Goal: Find specific page/section: Find specific page/section

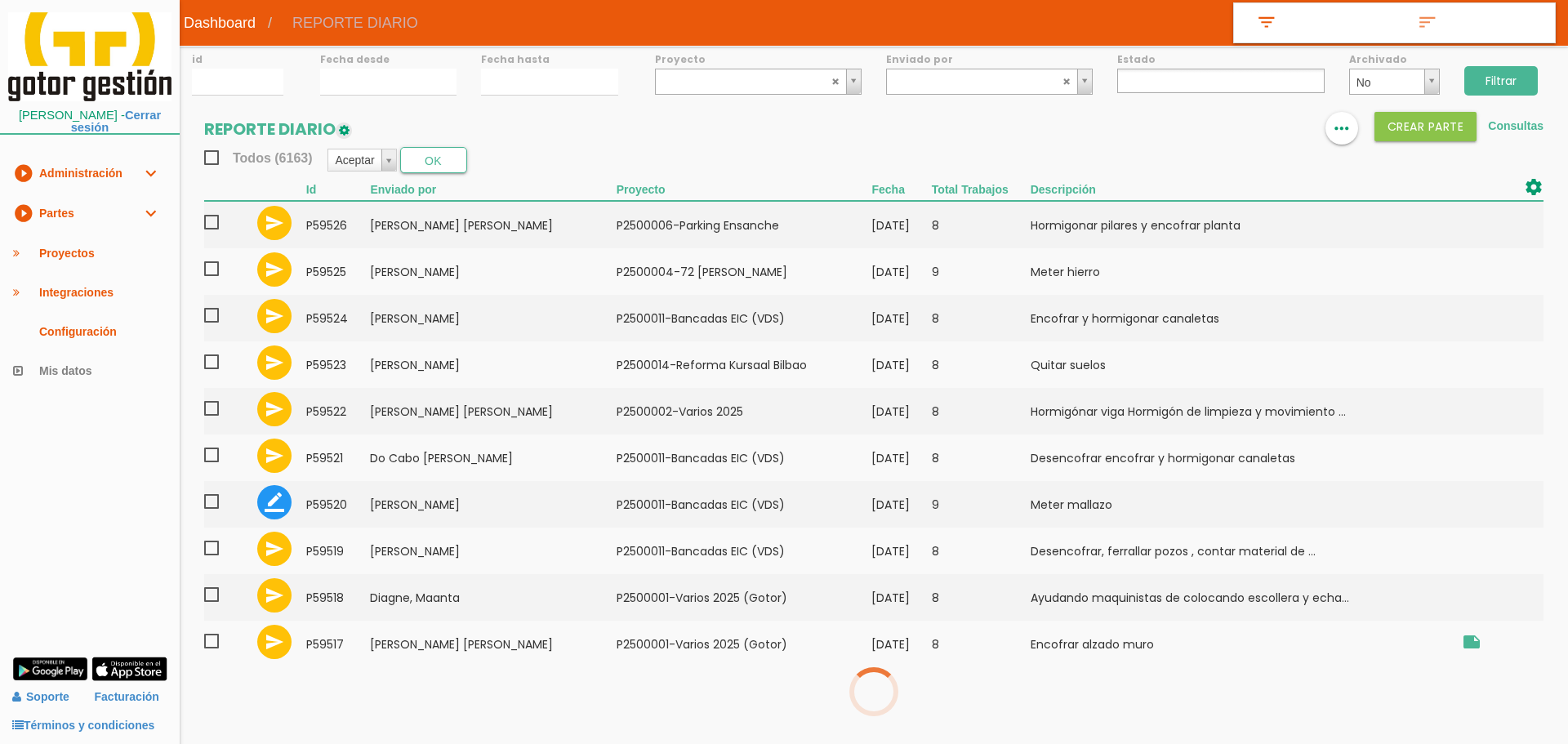
select select
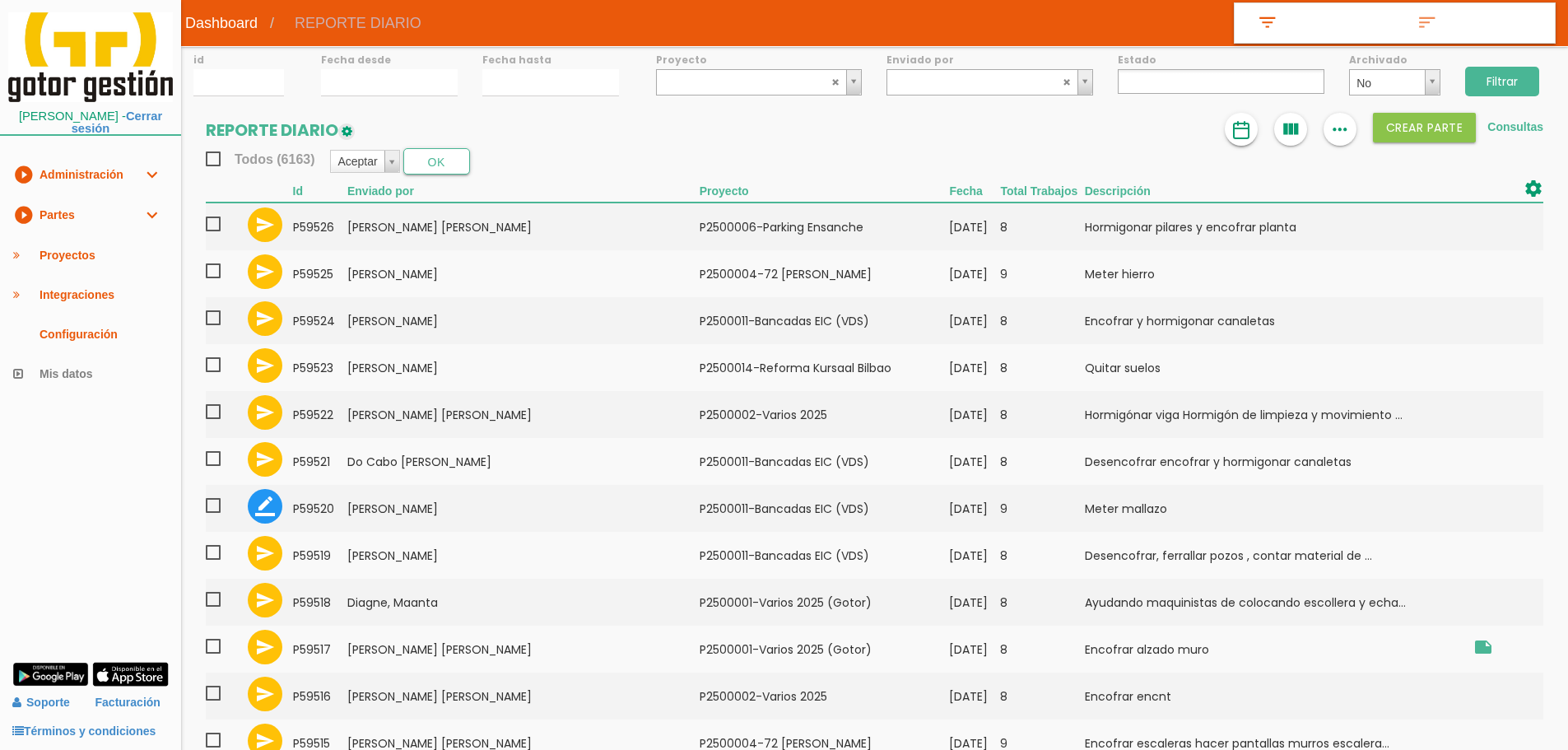
click at [1242, 124] on img at bounding box center [1240, 130] width 20 height 20
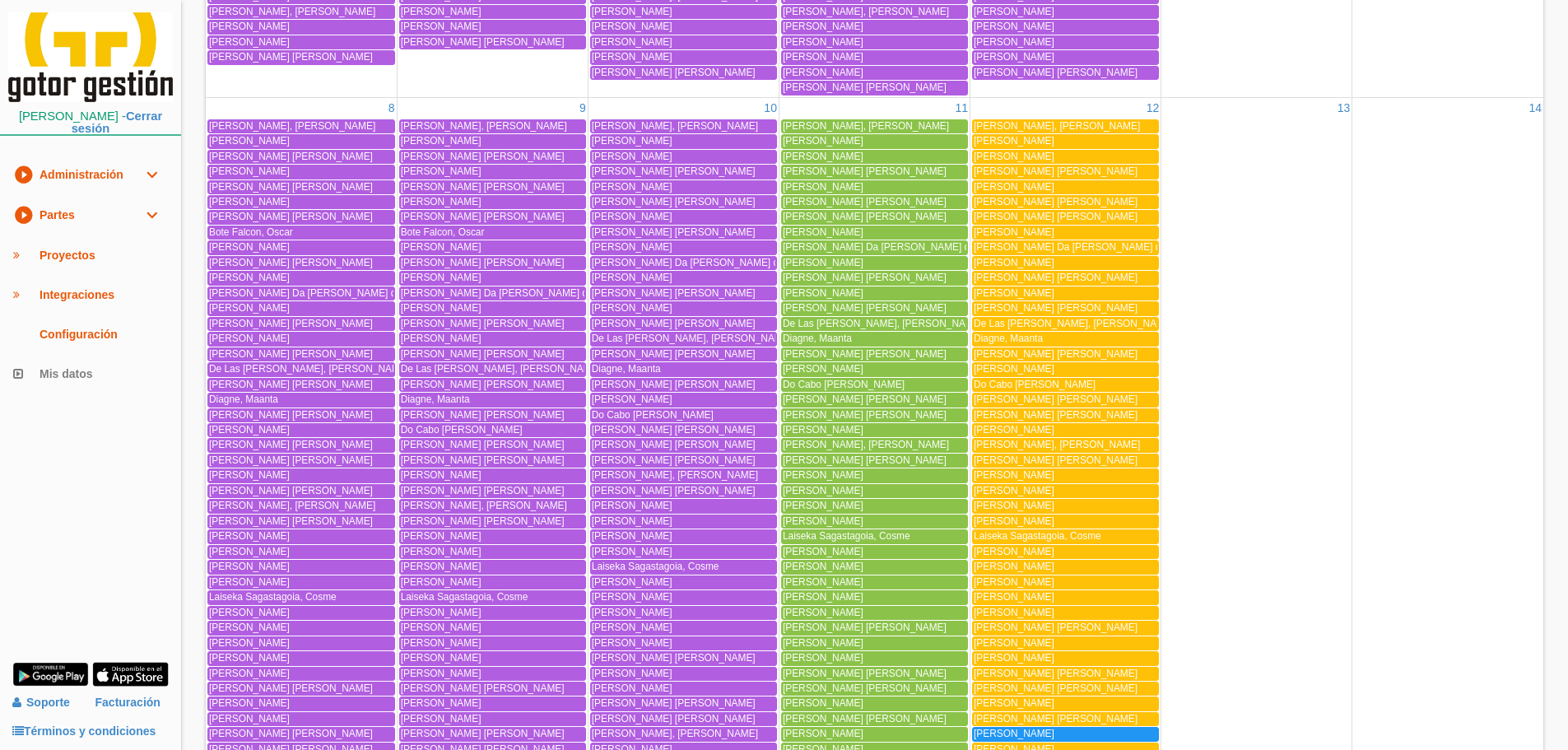
scroll to position [1070, 0]
click at [132, 221] on link "play_circle_filled Partes expand_more" at bounding box center [90, 216] width 181 height 41
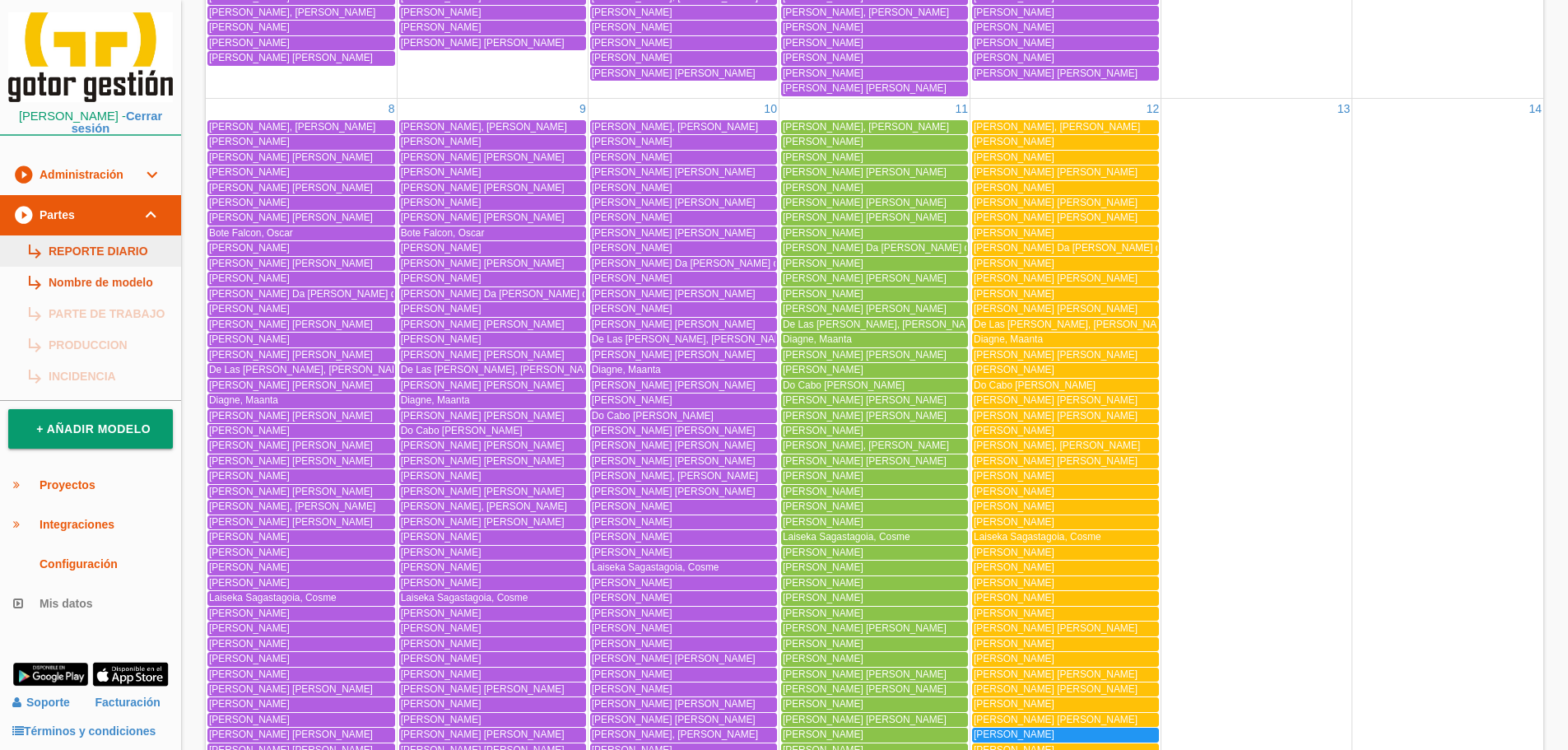
click at [145, 242] on link "subdirectory_arrow_right REPORTE DIARIO" at bounding box center [90, 251] width 181 height 31
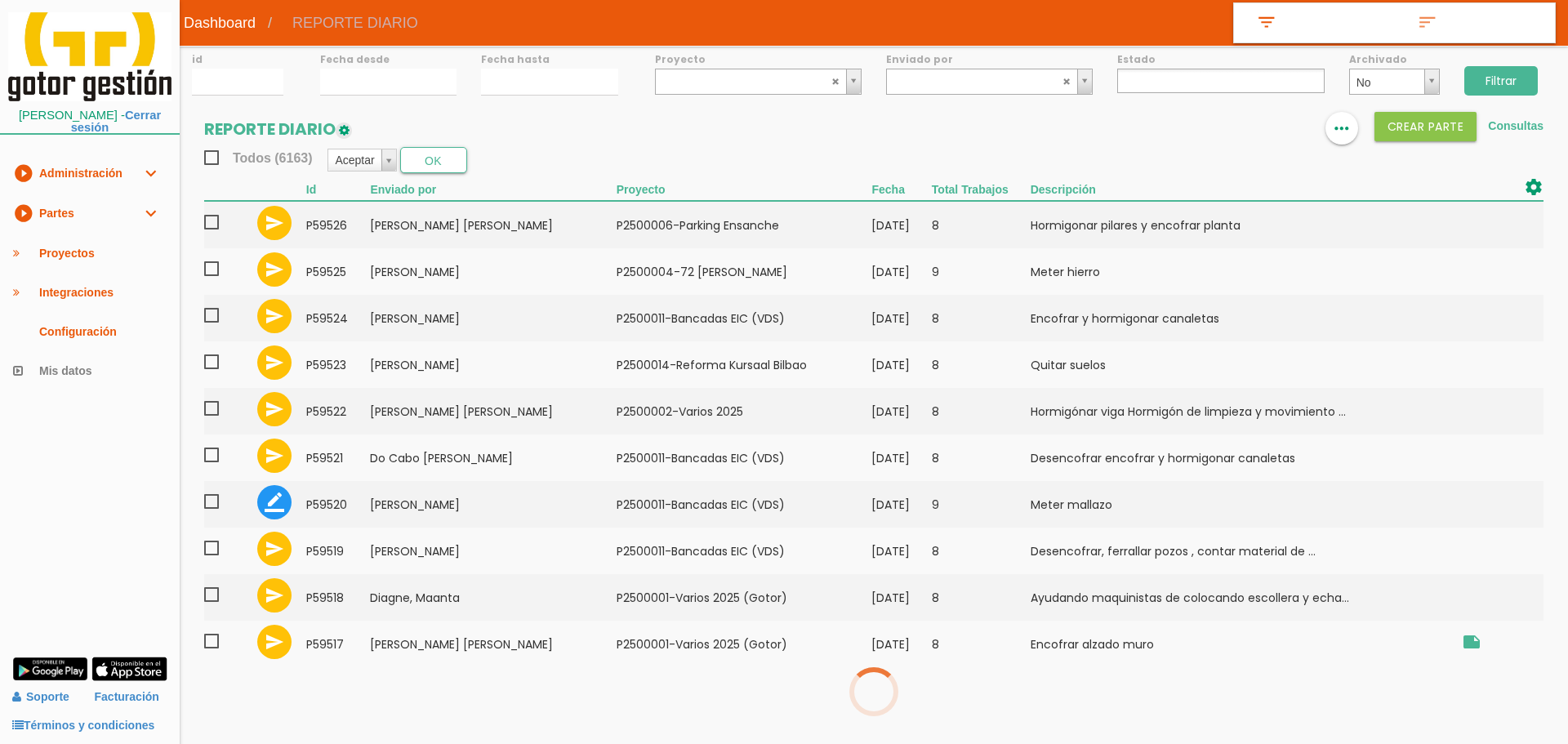
select select
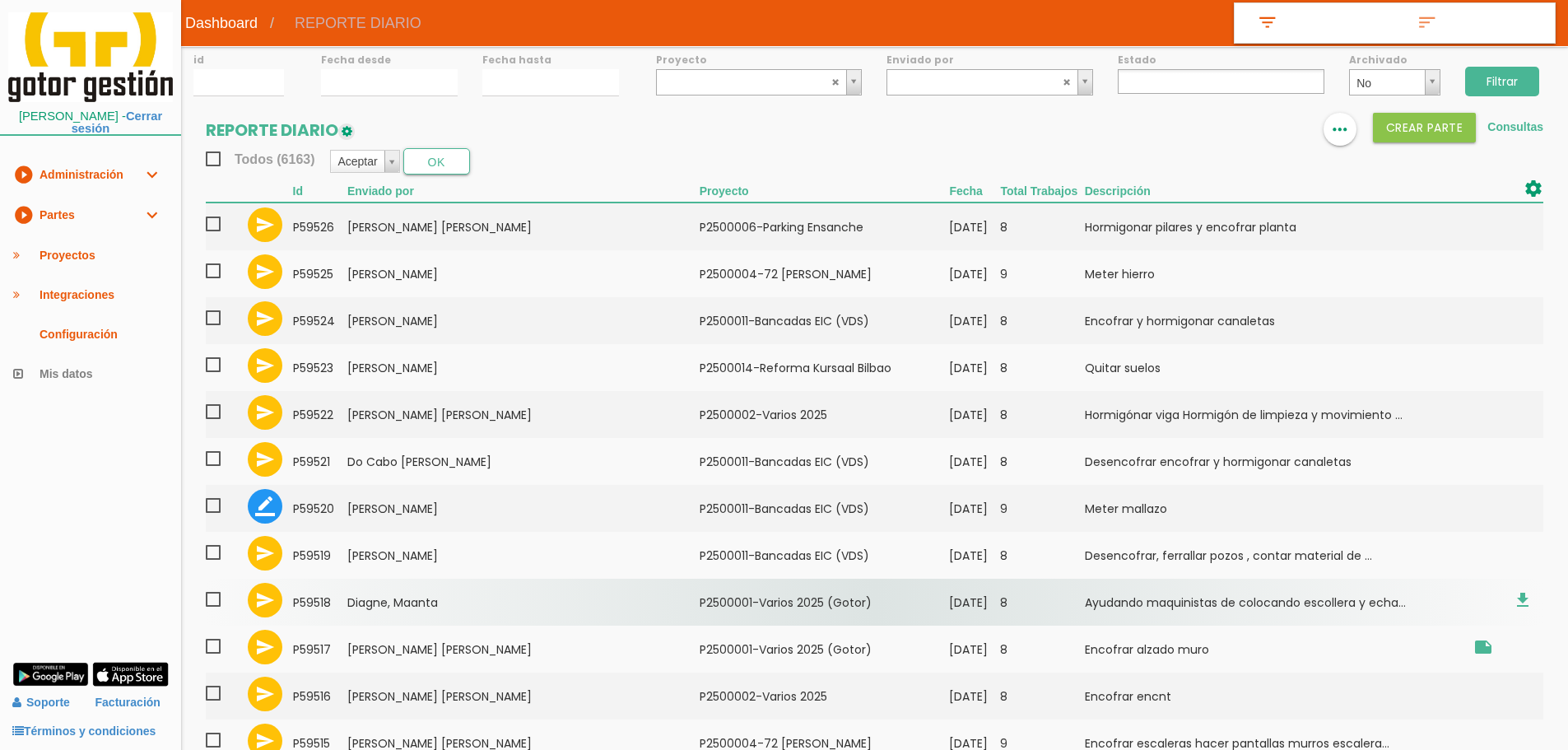
click at [733, 595] on td "﻿P2500001-Varios 2025 (Gotor)" at bounding box center [824, 602] width 250 height 47
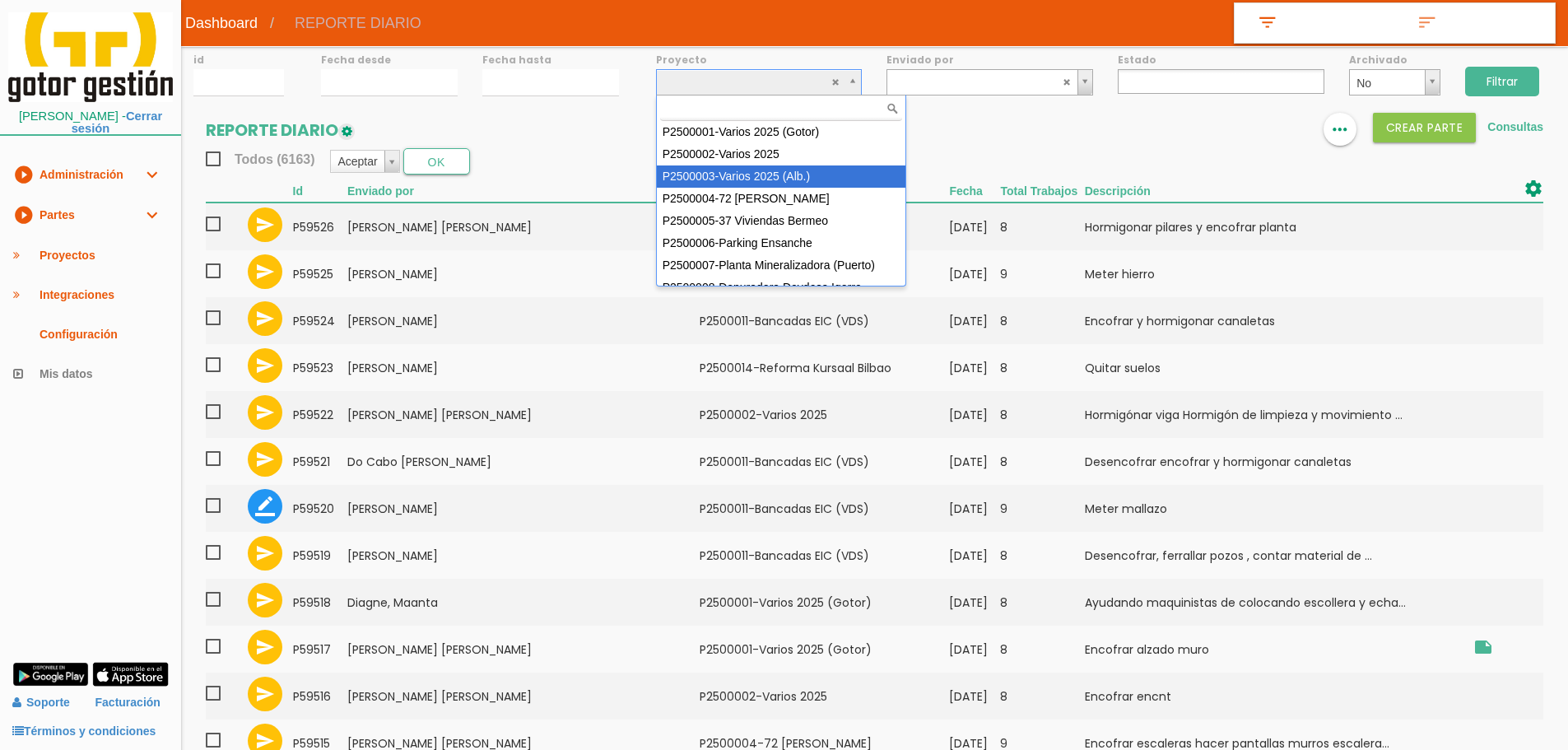
scroll to position [82, 0]
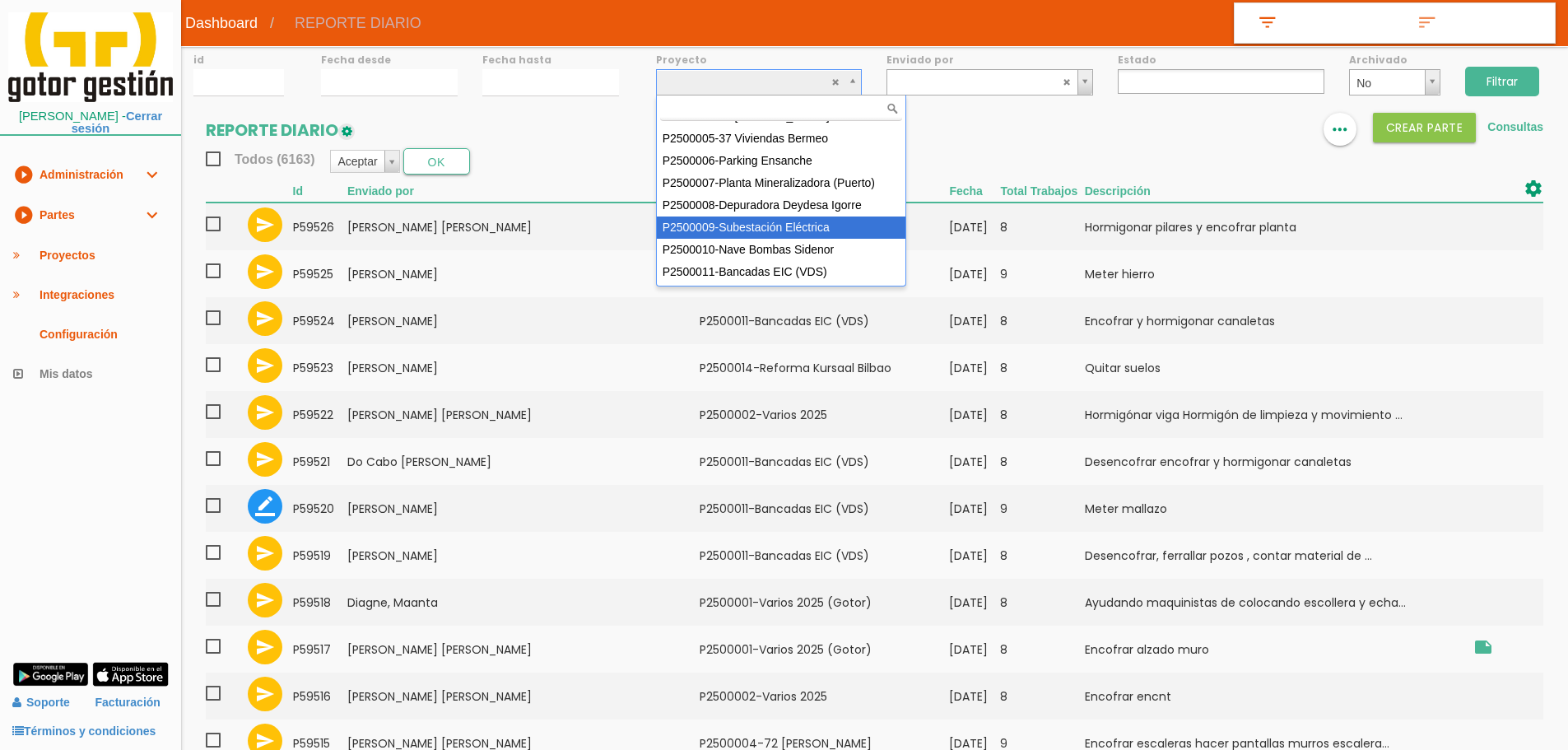
select select "91"
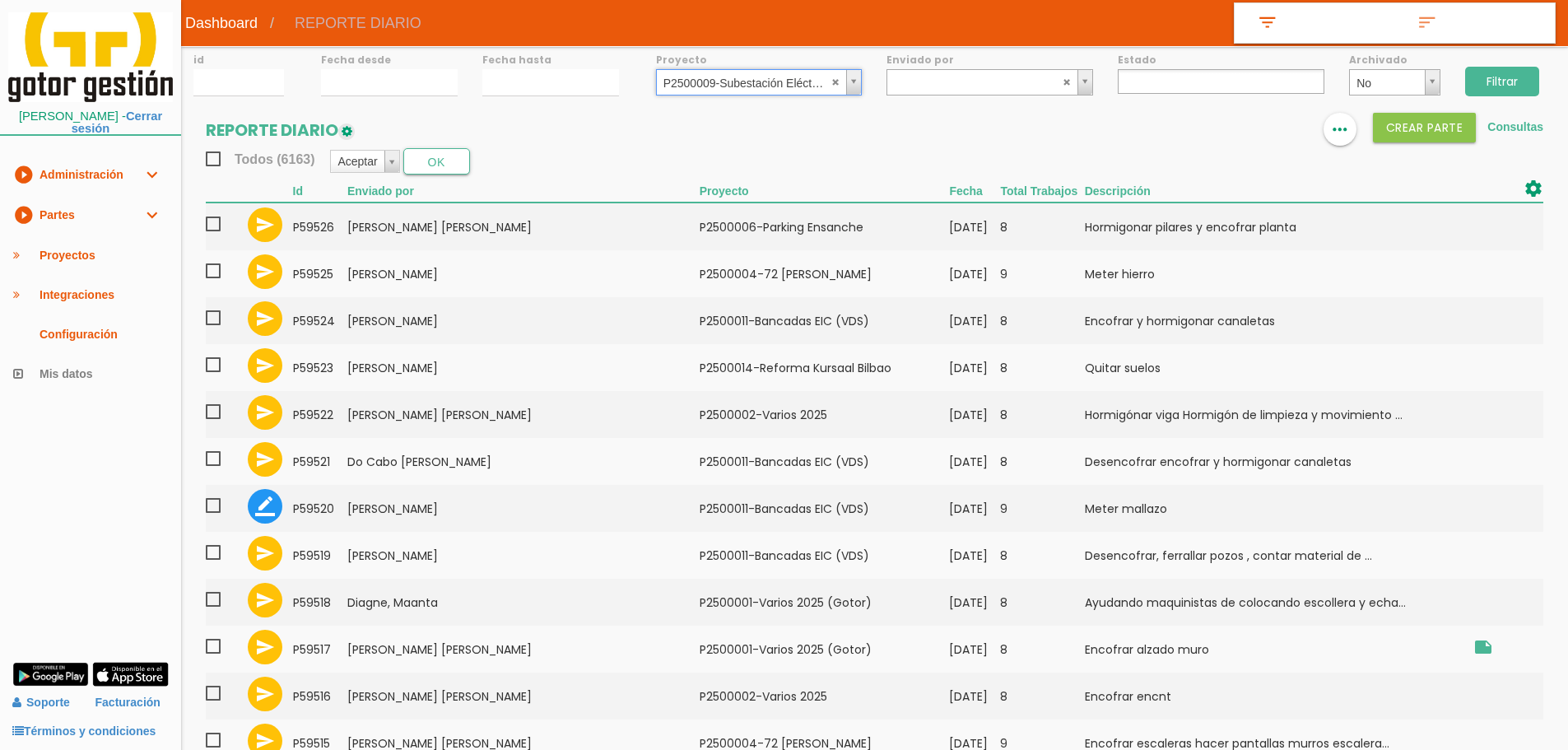
click at [1517, 69] on input "Filtrar" at bounding box center [1502, 82] width 74 height 30
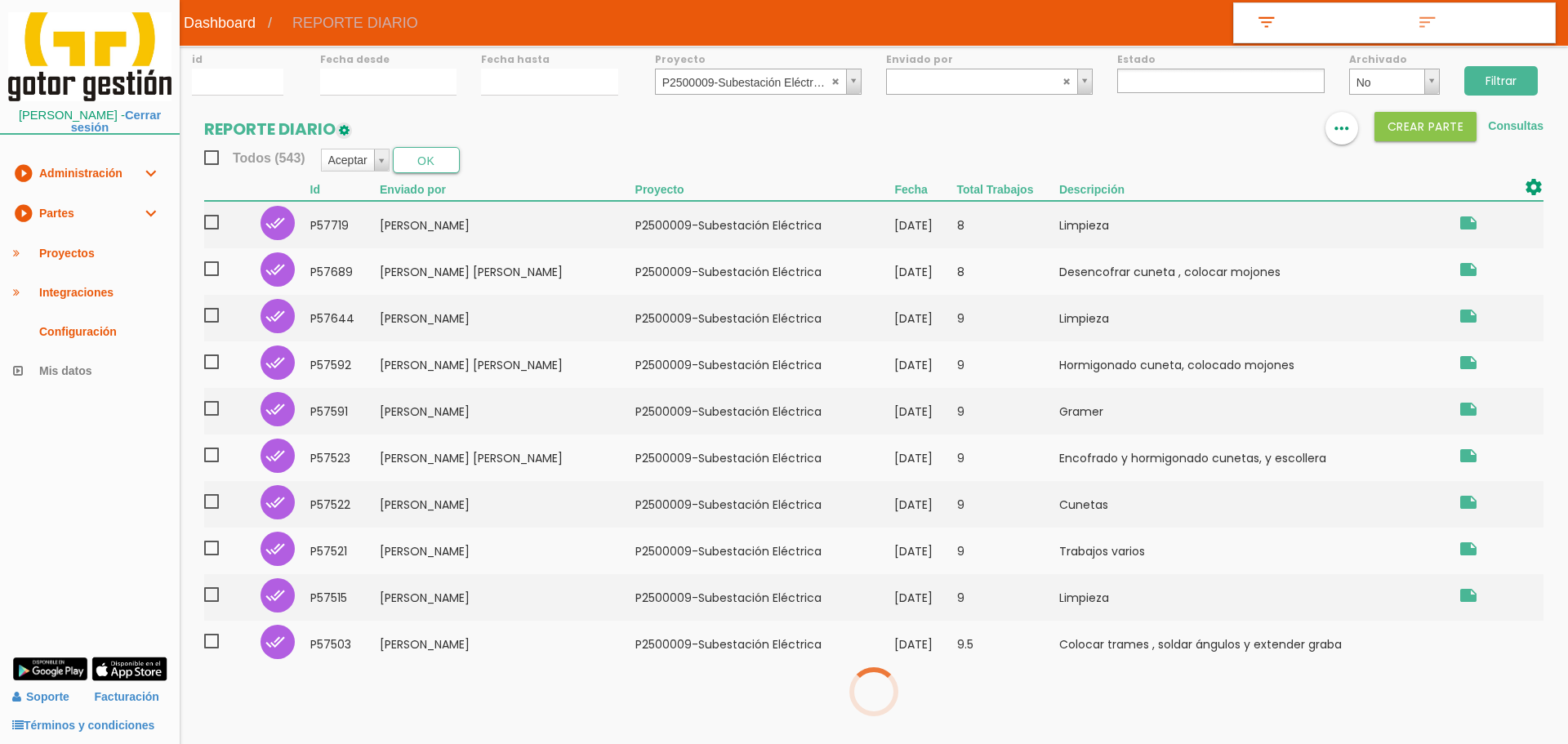
select select
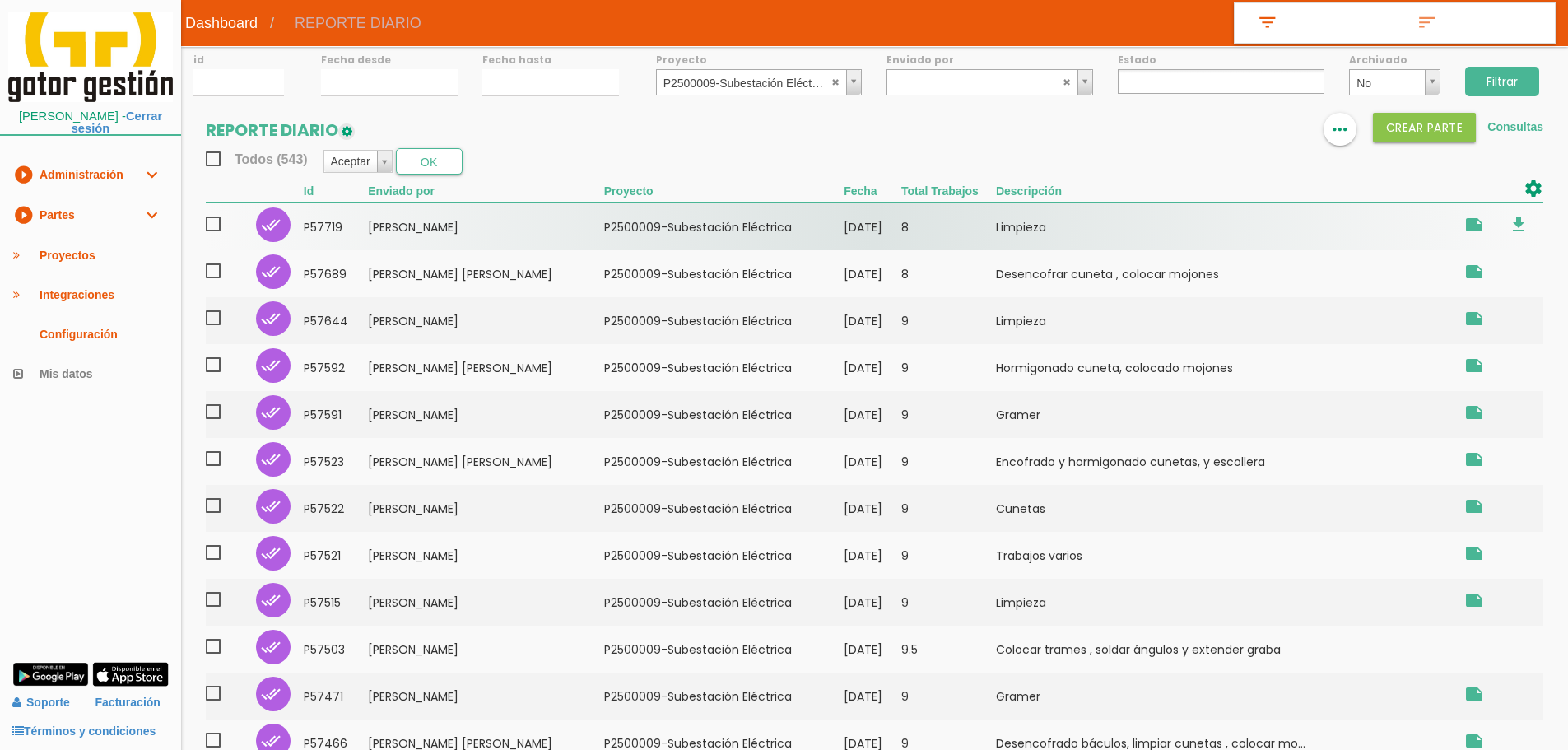
click at [607, 228] on td "﻿P2500009-Subestación Eléctrica" at bounding box center [724, 227] width 239 height 48
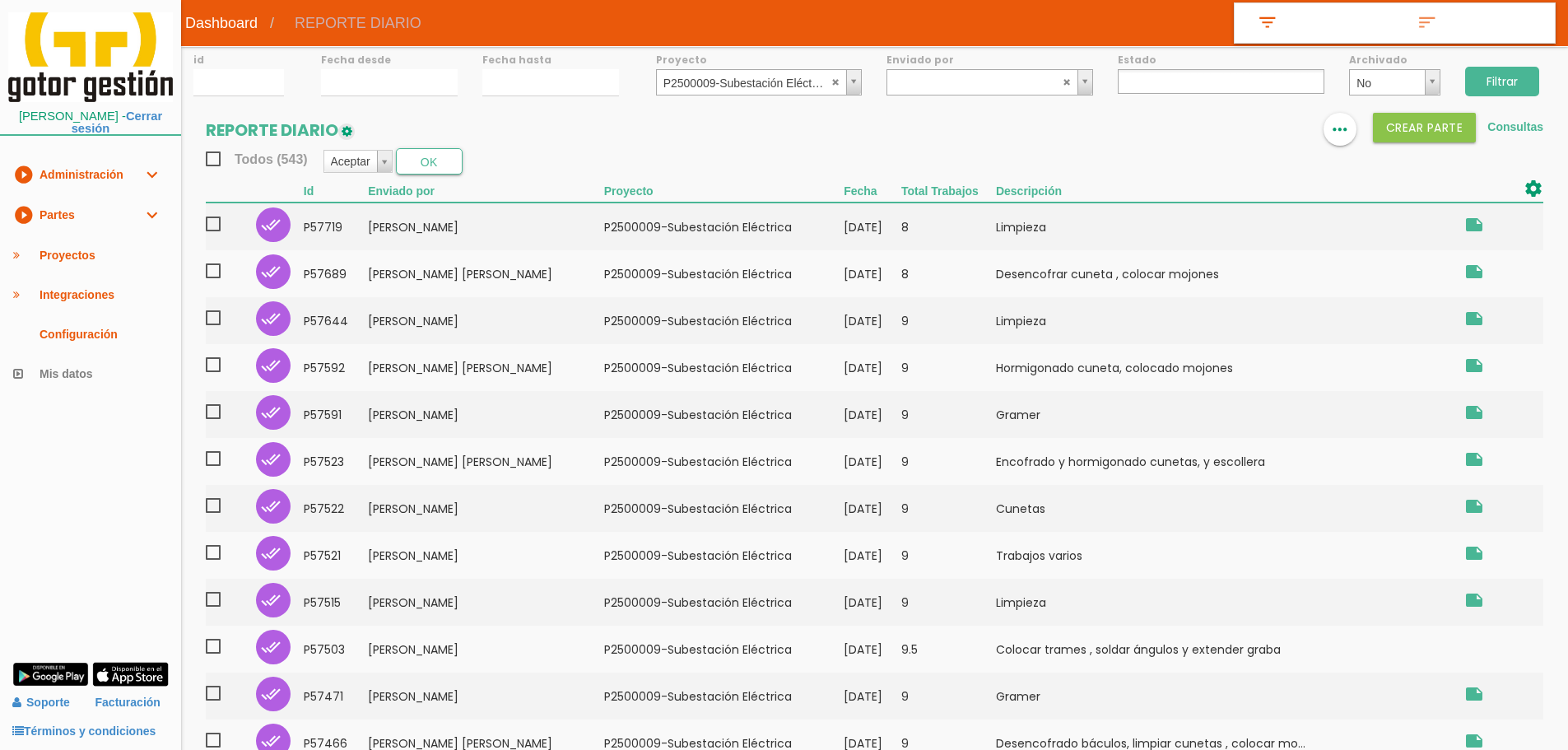
click at [52, 222] on link "play_circle_filled Partes expand_more" at bounding box center [90, 216] width 181 height 41
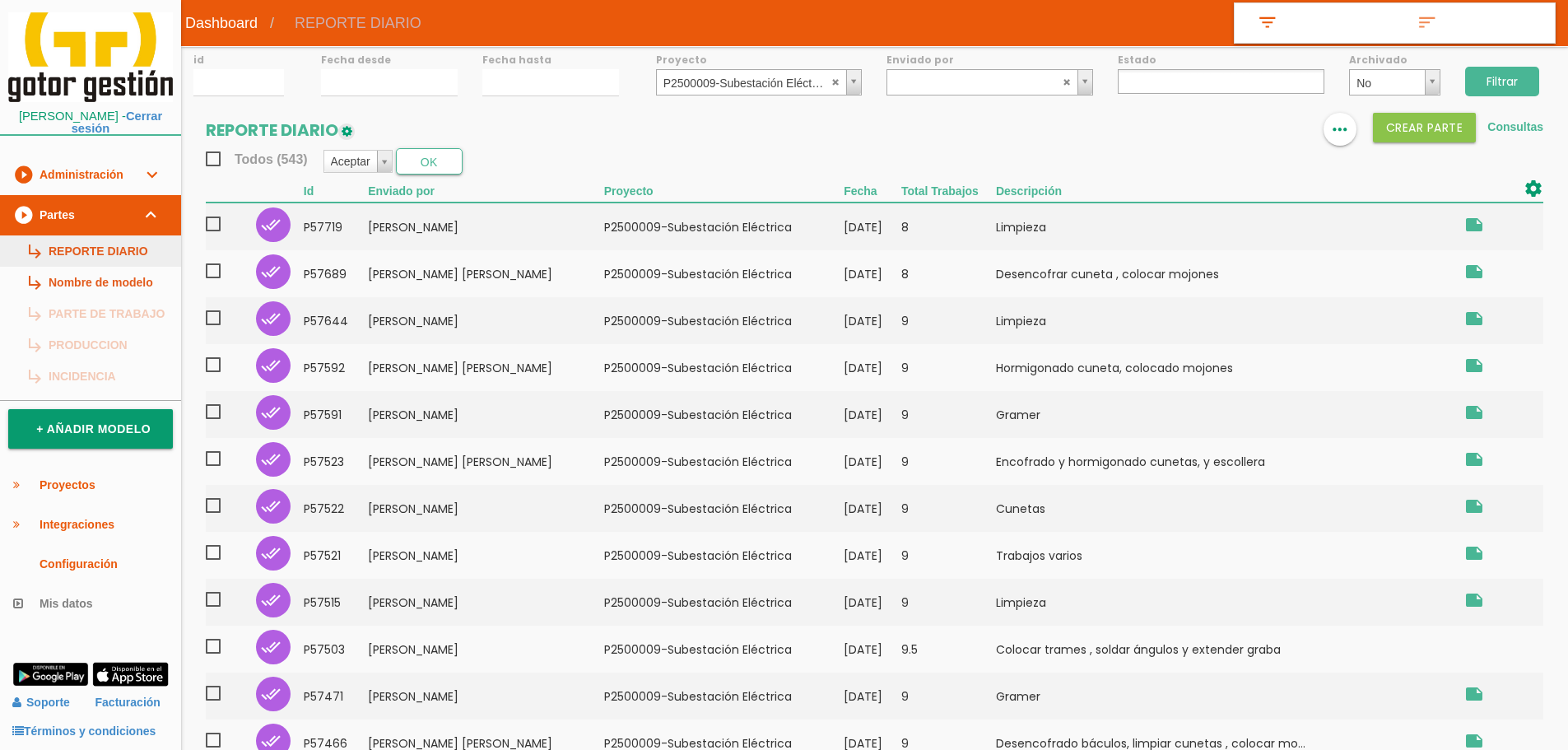
click at [53, 240] on link "subdirectory_arrow_right REPORTE DIARIO" at bounding box center [90, 251] width 181 height 31
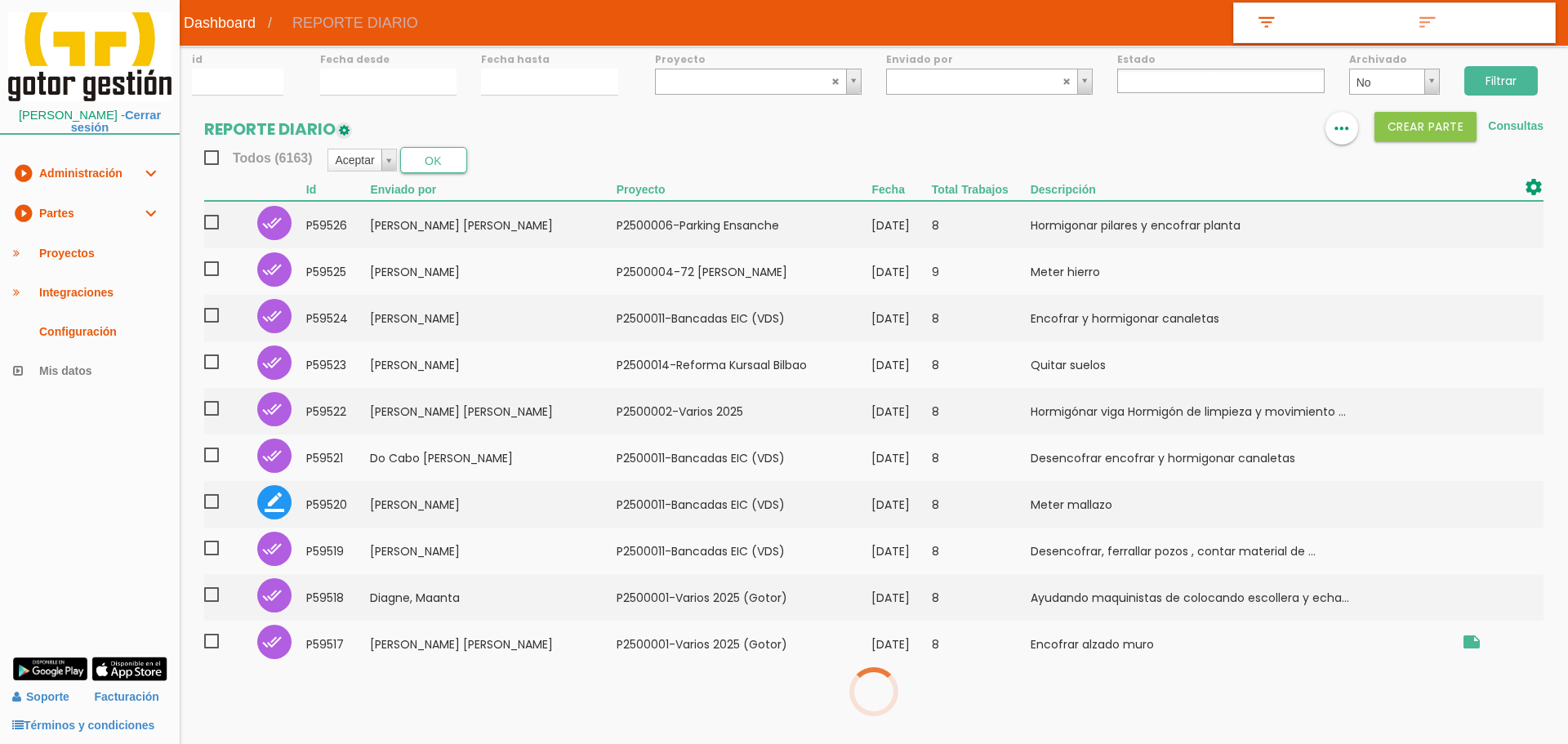
select select
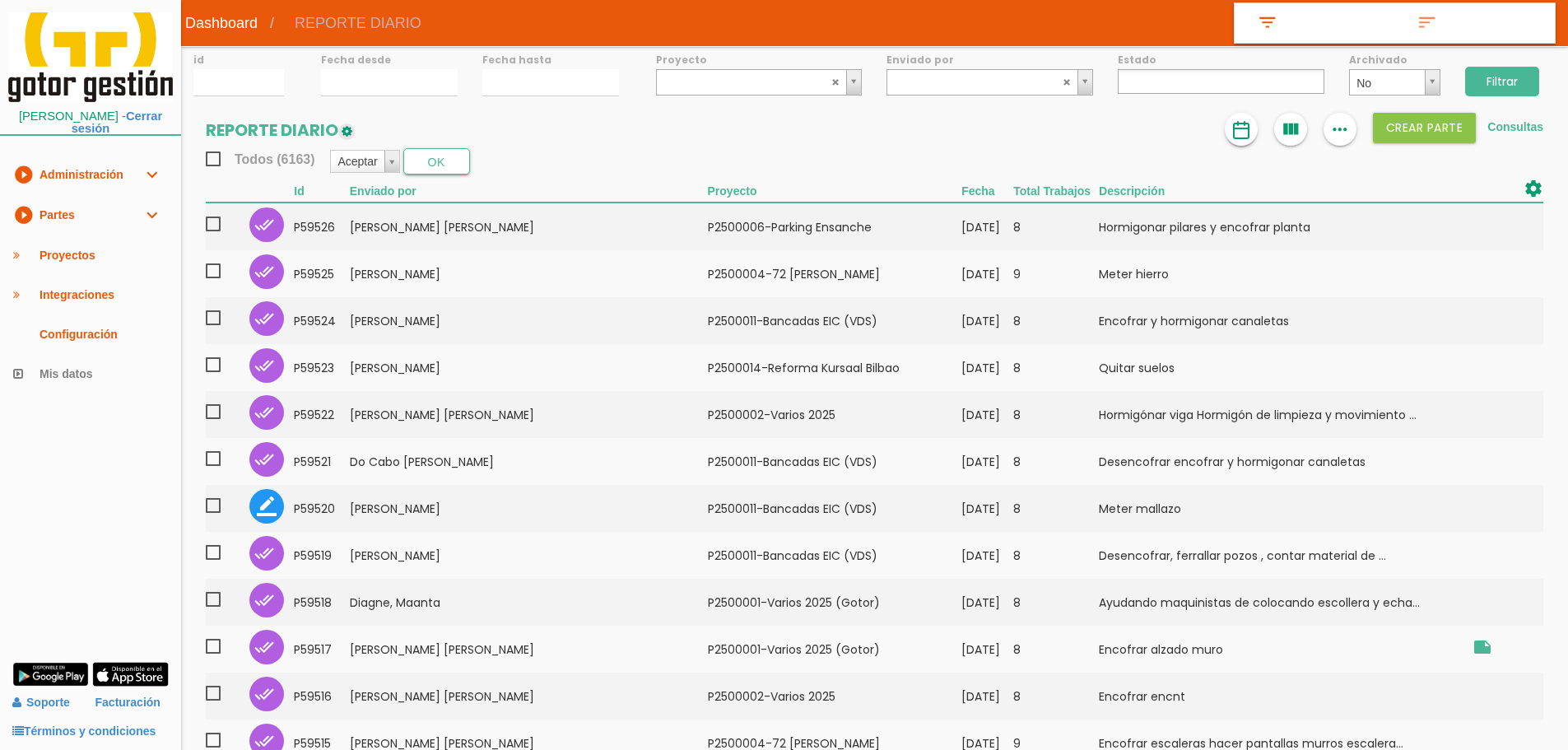
click at [1232, 129] on img at bounding box center [1240, 130] width 20 height 20
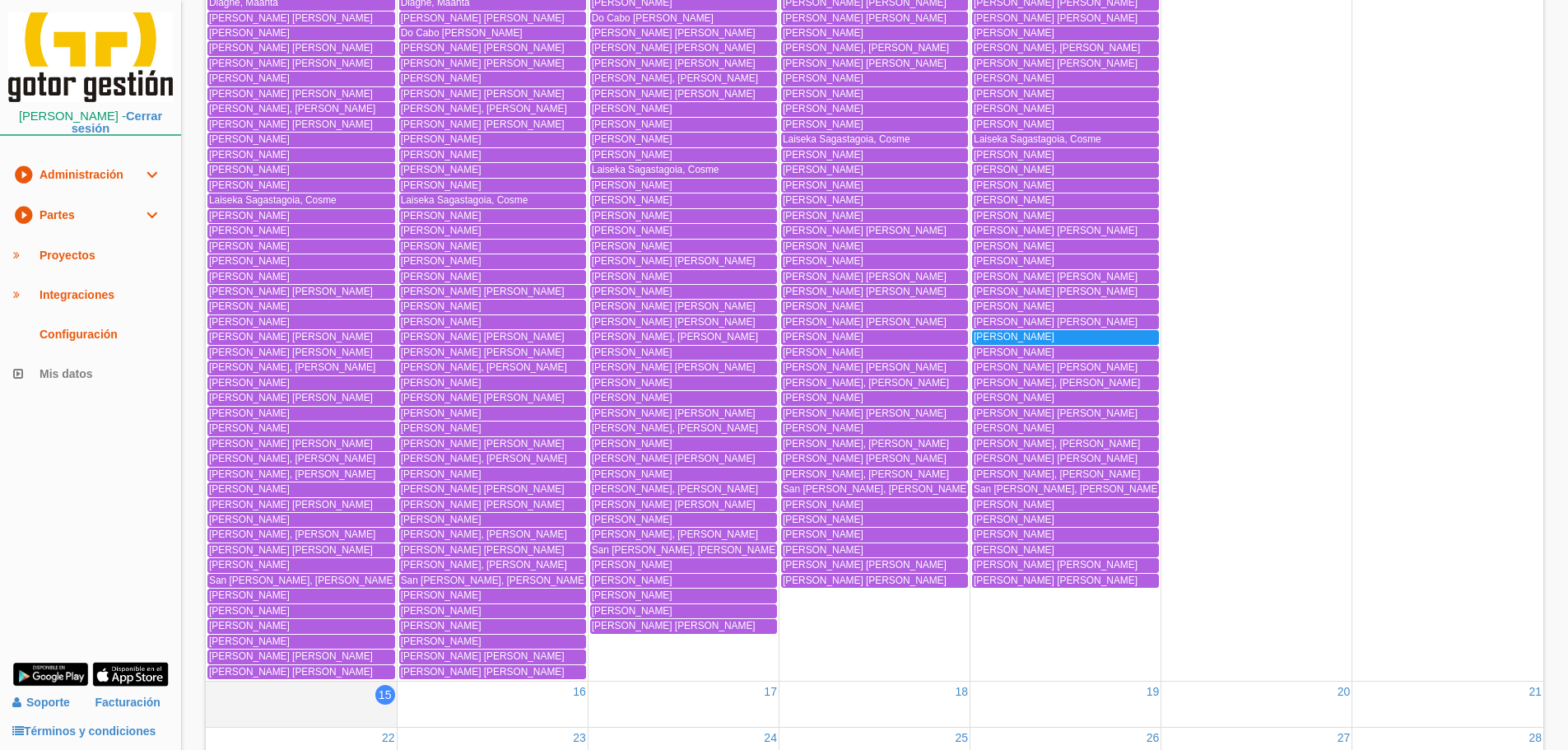
scroll to position [1482, 0]
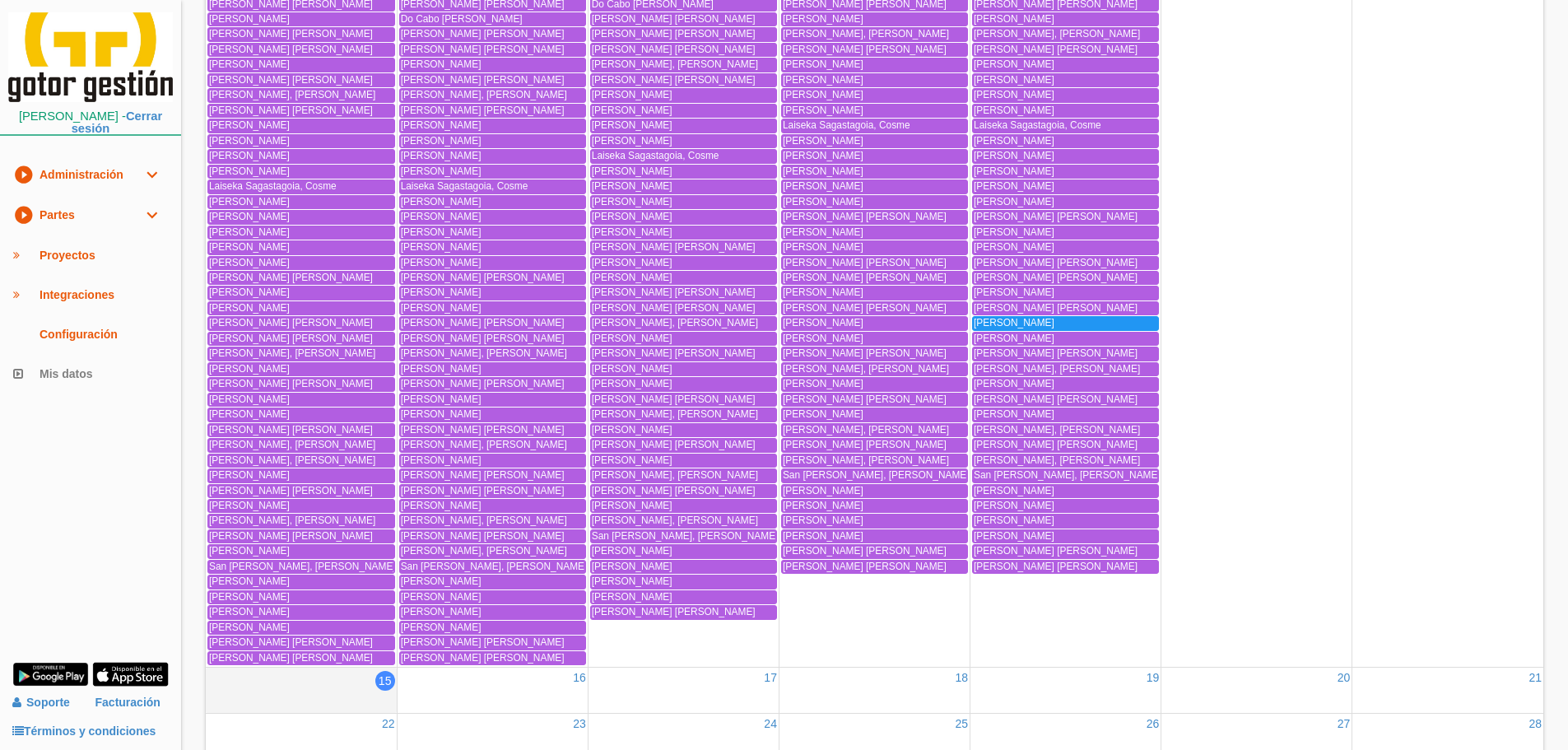
click at [60, 209] on link "play_circle_filled Partes expand_more" at bounding box center [90, 216] width 181 height 41
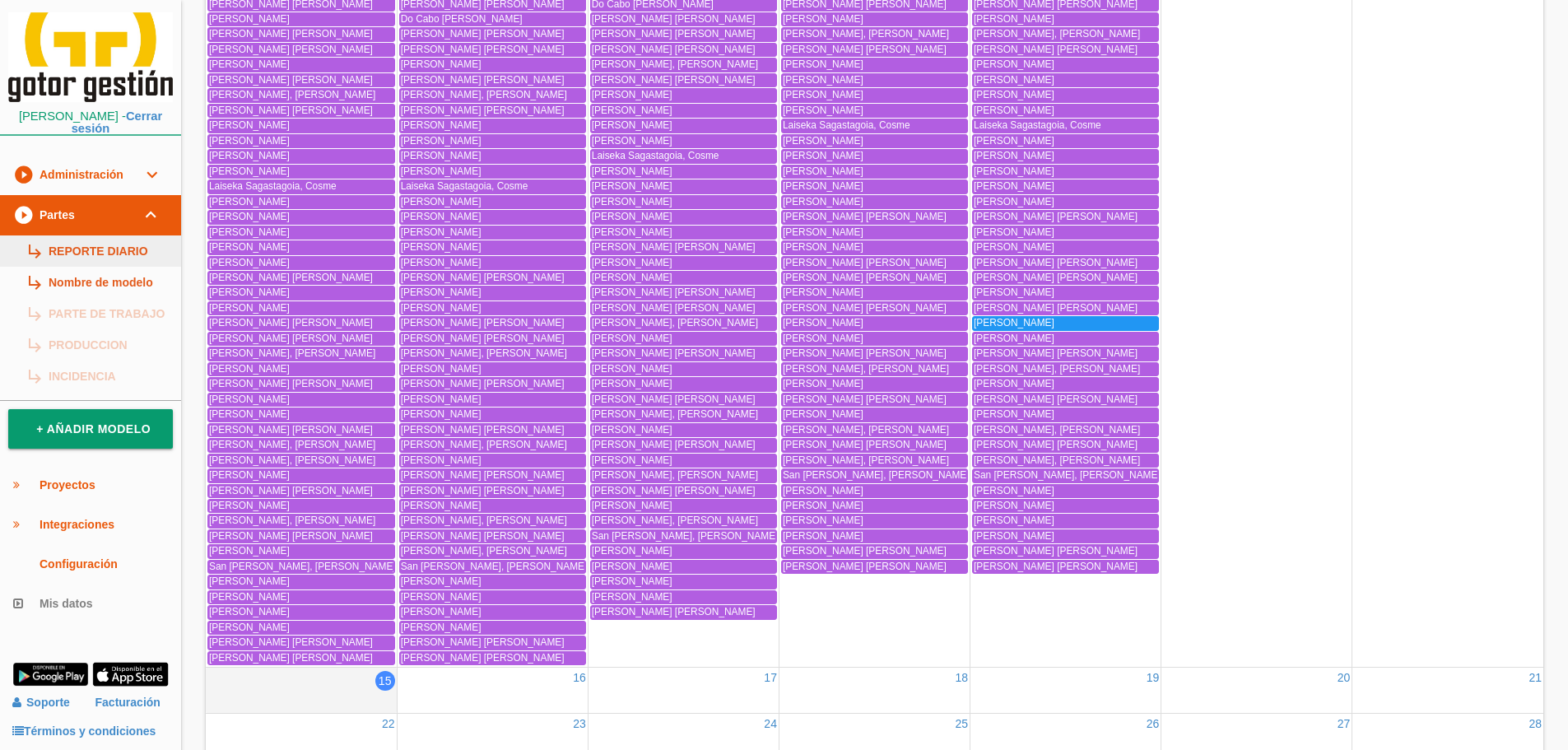
click at [95, 253] on link "subdirectory_arrow_right REPORTE DIARIO" at bounding box center [90, 251] width 181 height 31
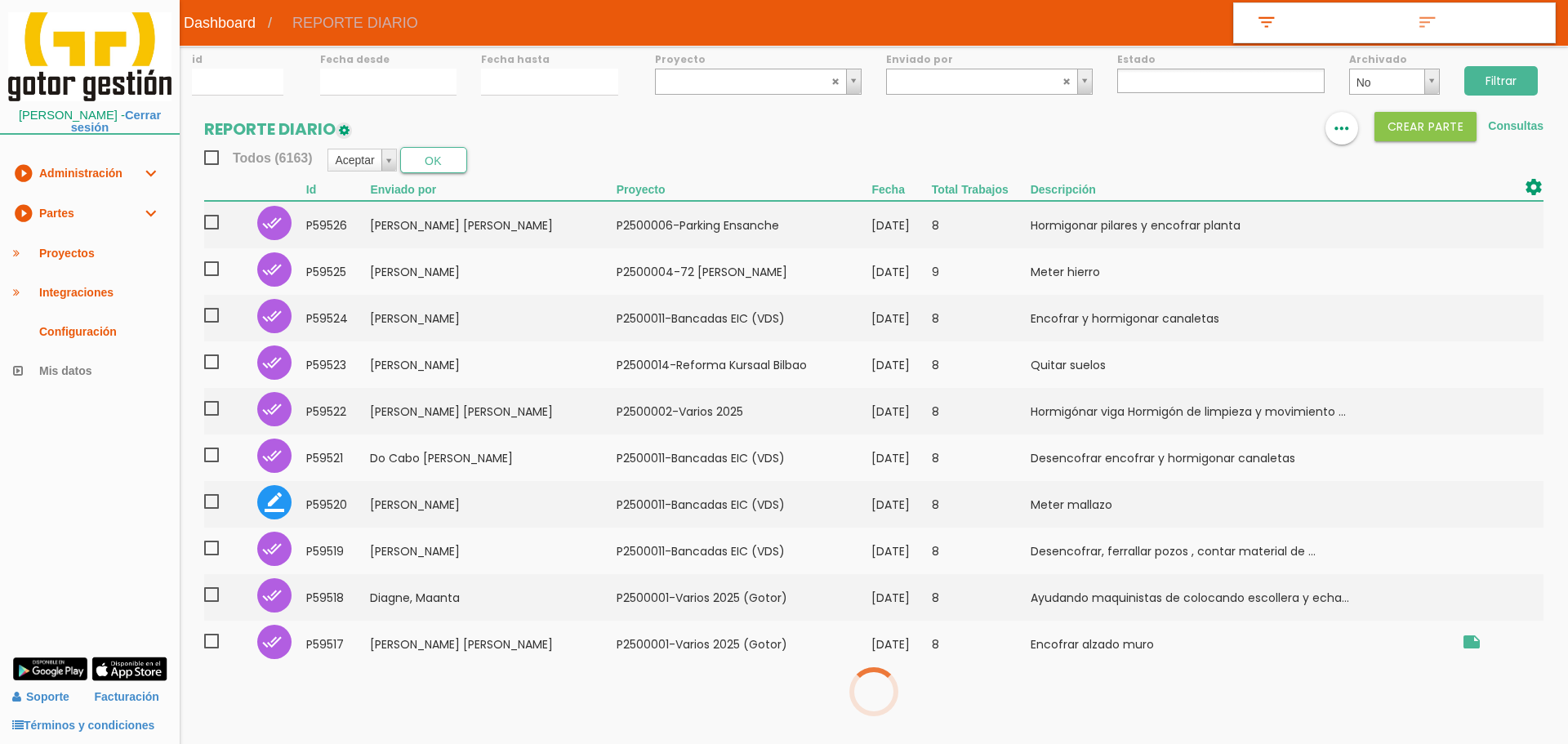
select select
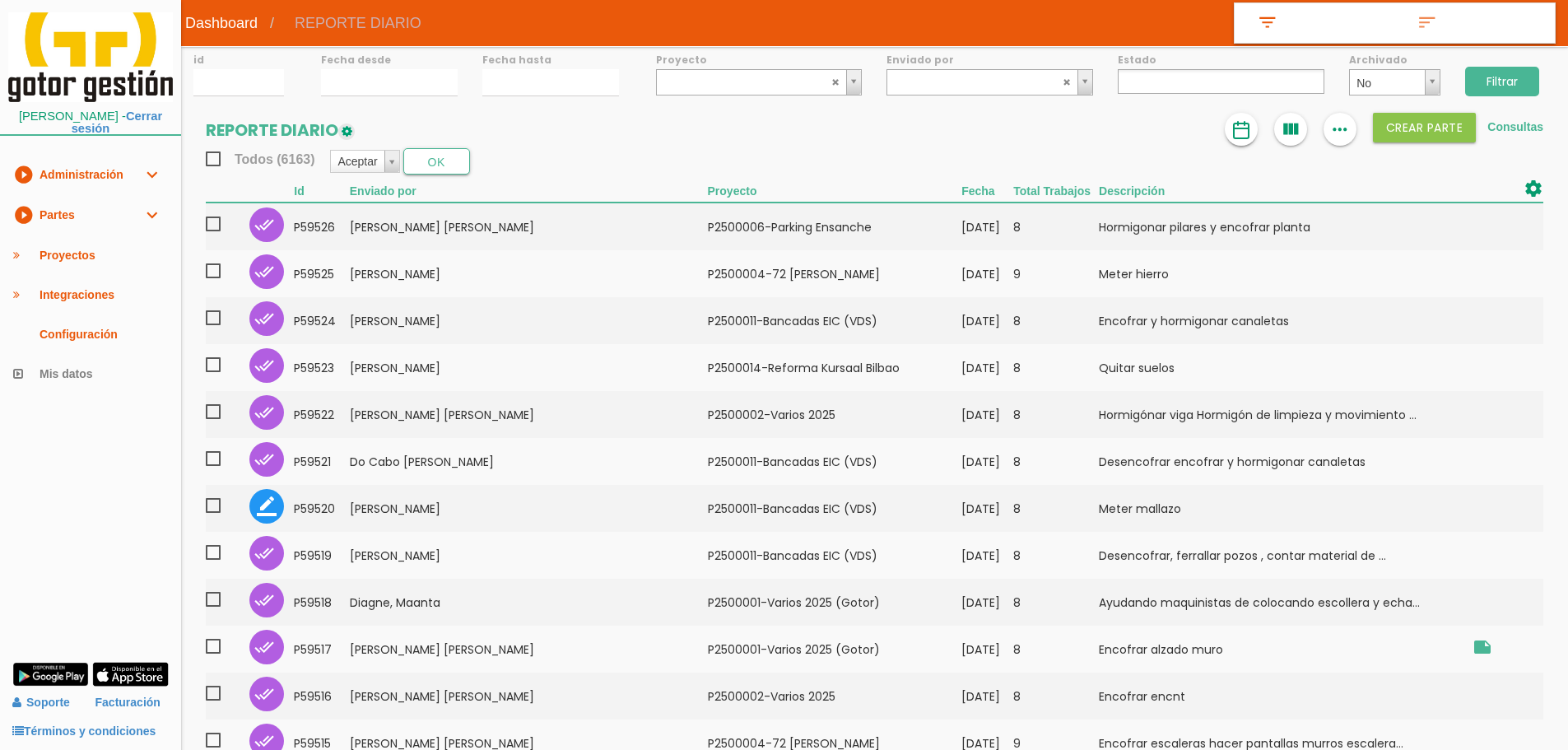
click at [1226, 134] on link at bounding box center [1241, 129] width 33 height 33
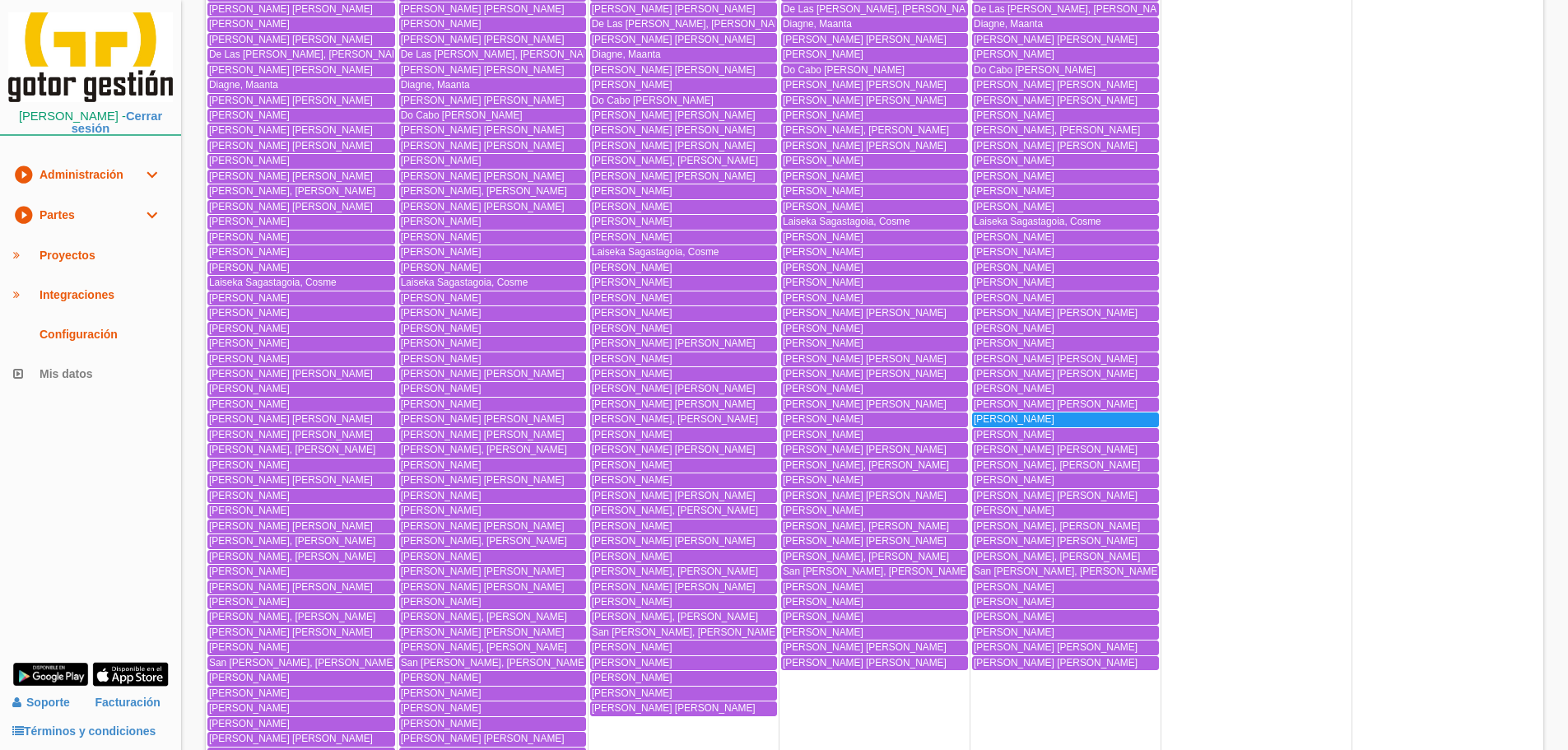
scroll to position [1469, 0]
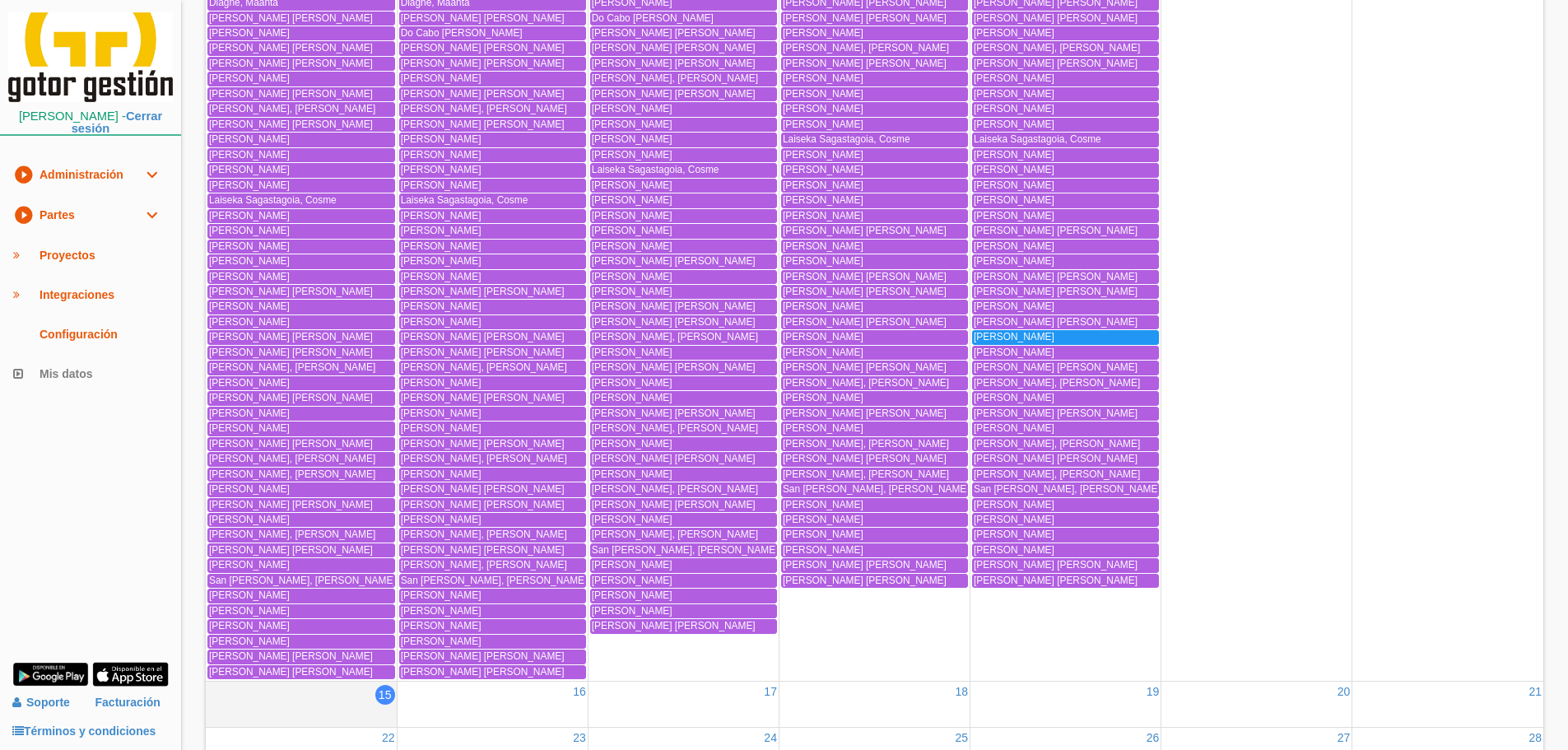
click at [158, 211] on icon "expand_more" at bounding box center [151, 215] width 20 height 40
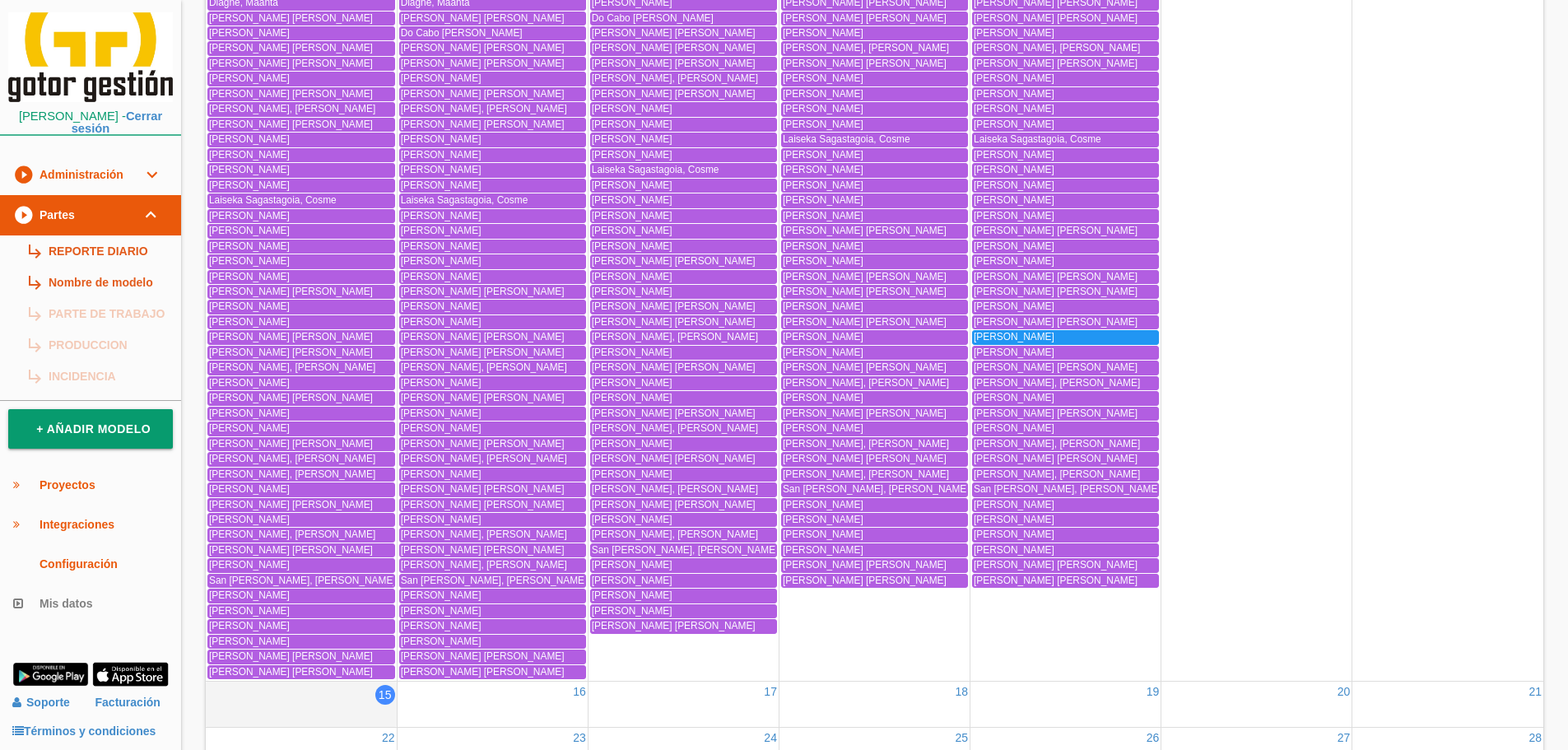
drag, startPoint x: 149, startPoint y: 257, endPoint x: 211, endPoint y: 244, distance: 63.3
click at [149, 258] on link "subdirectory_arrow_right REPORTE DIARIO" at bounding box center [90, 251] width 181 height 31
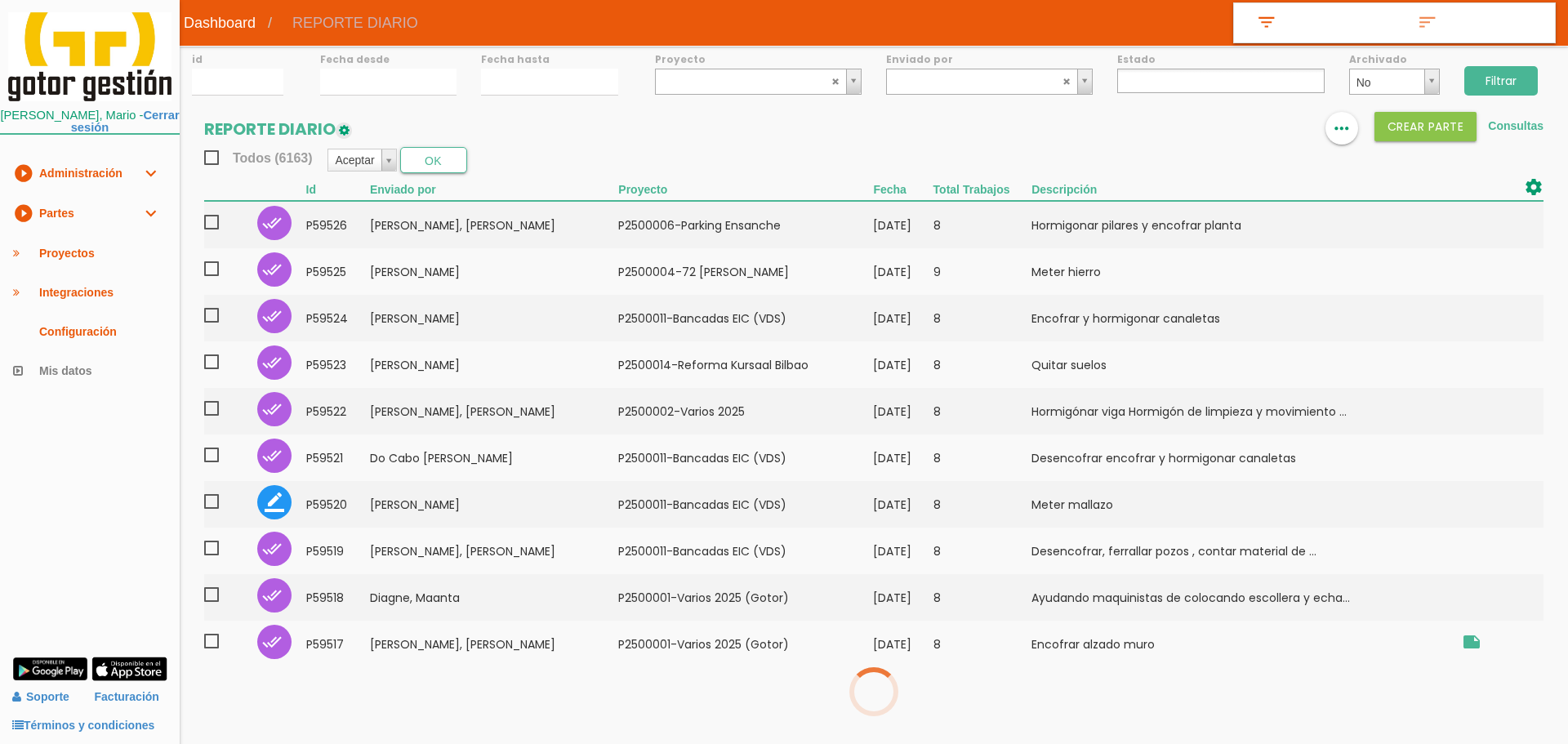
select select
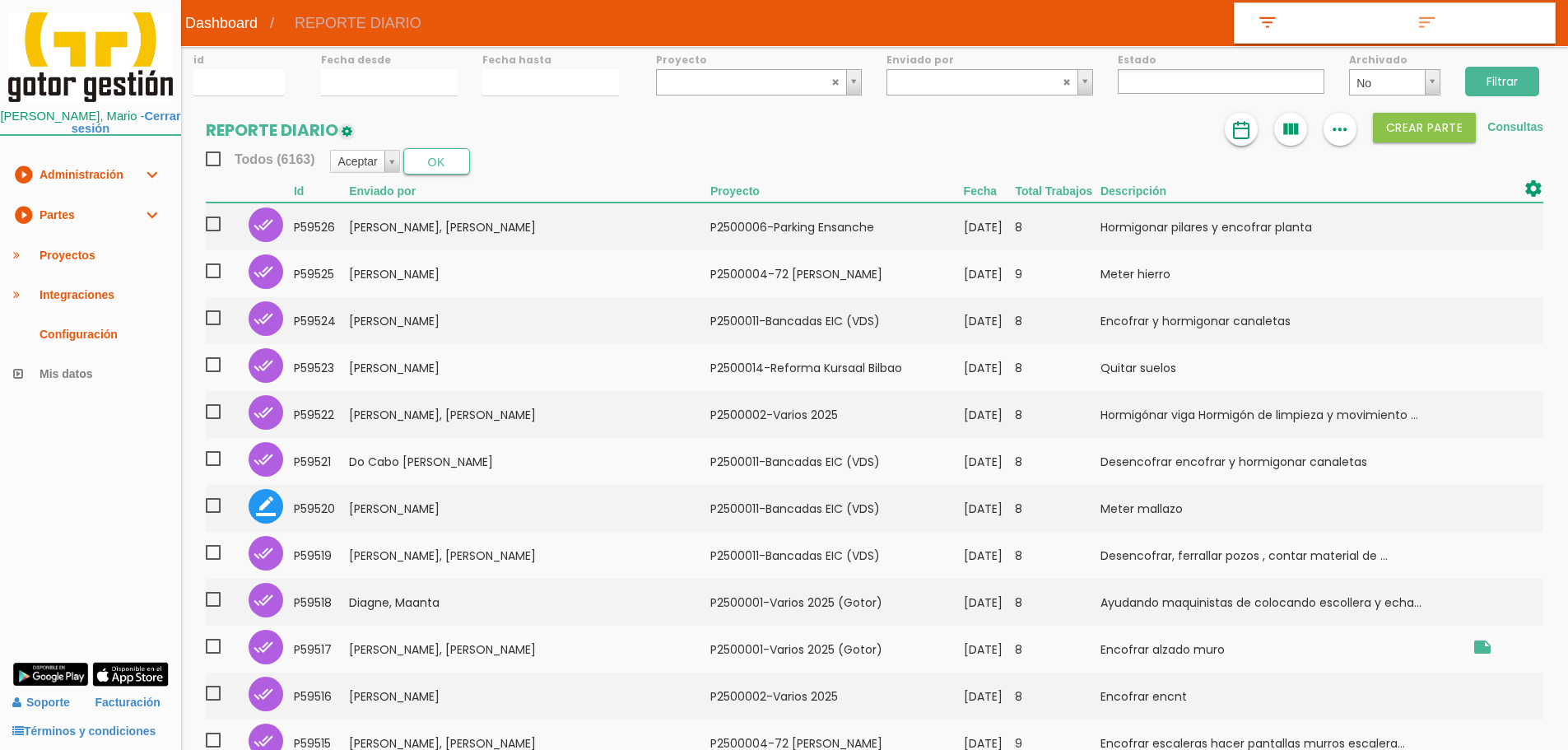
click at [1226, 130] on link at bounding box center [1241, 129] width 33 height 33
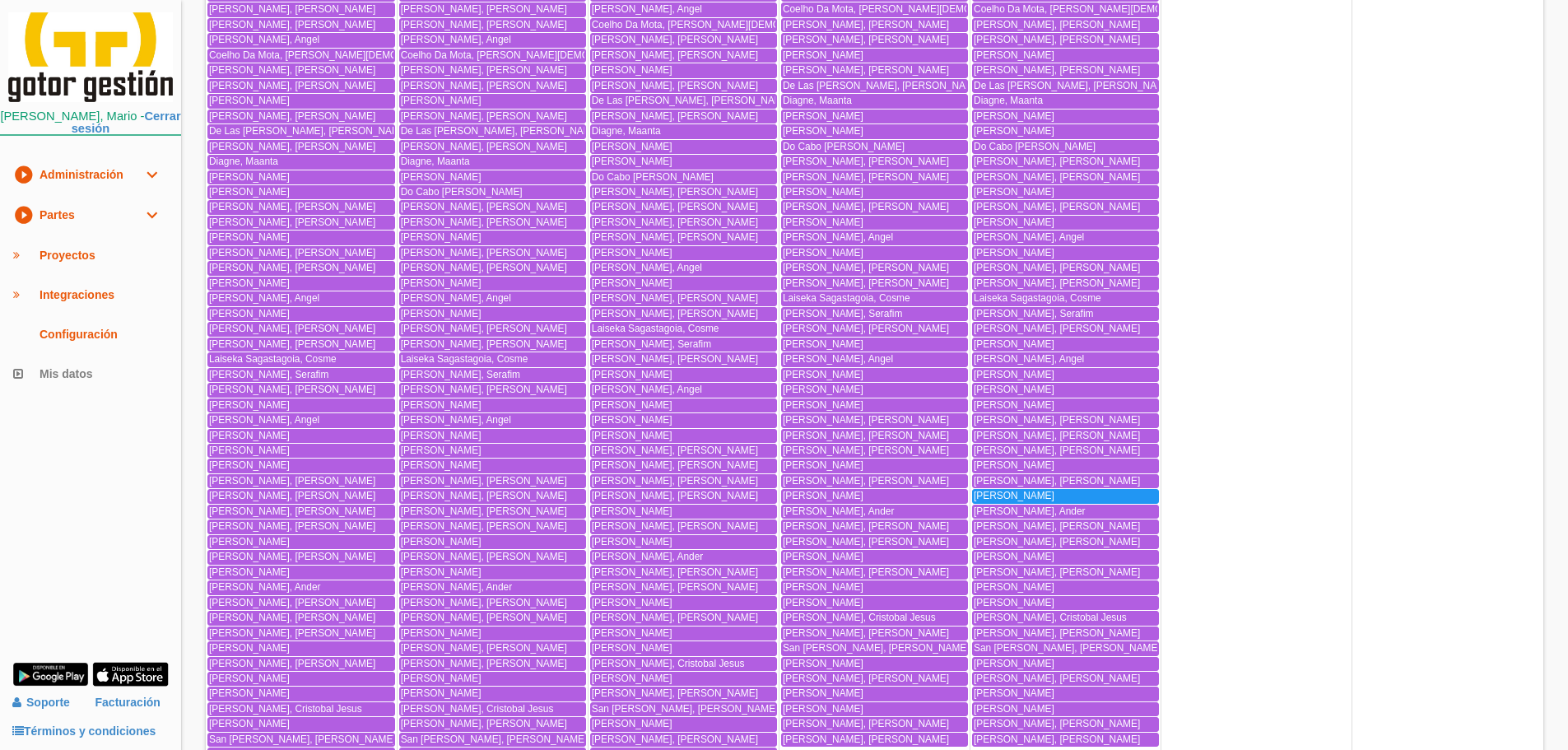
scroll to position [1070, 0]
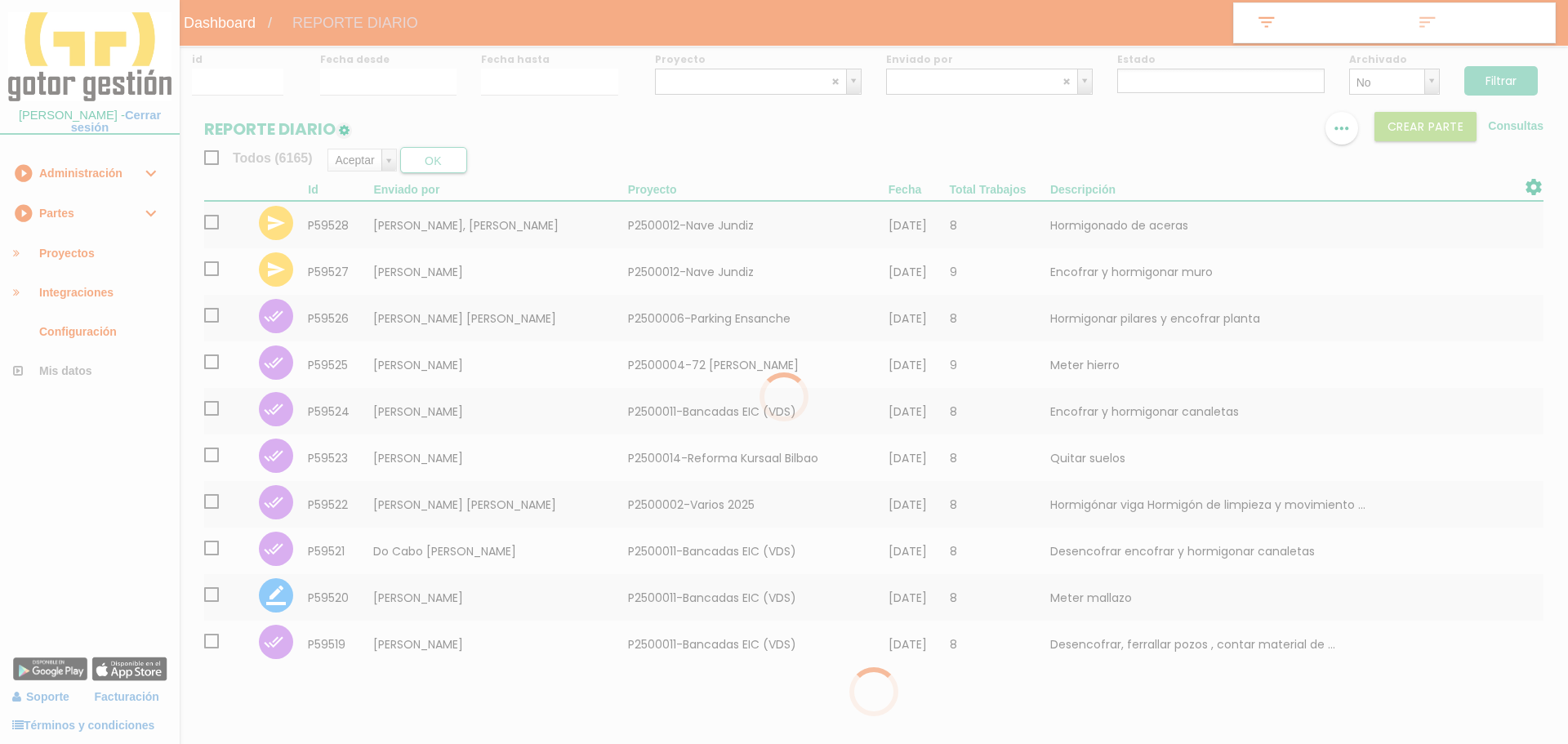
select select
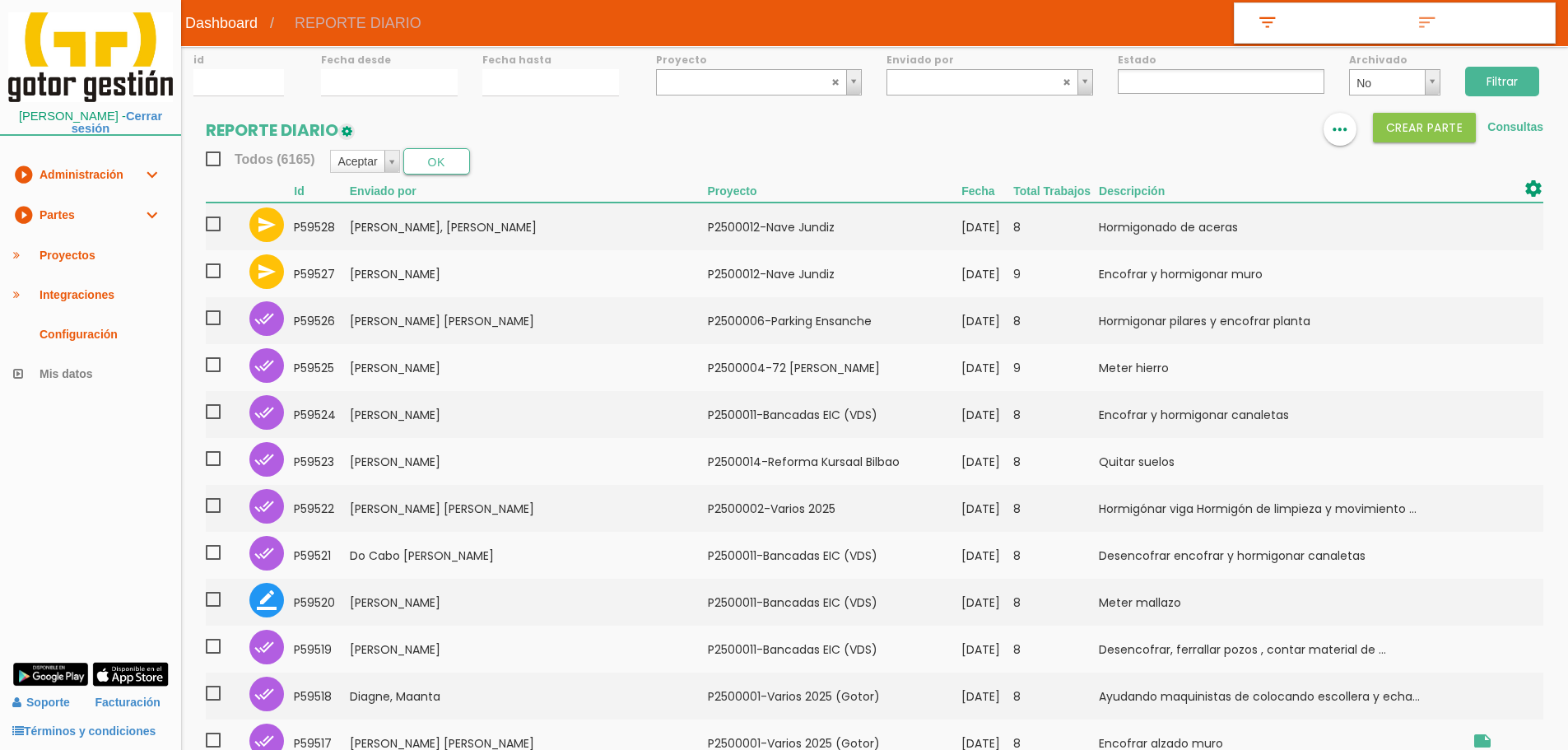
click at [65, 206] on link "play_circle_filled Partes expand_more" at bounding box center [90, 216] width 181 height 41
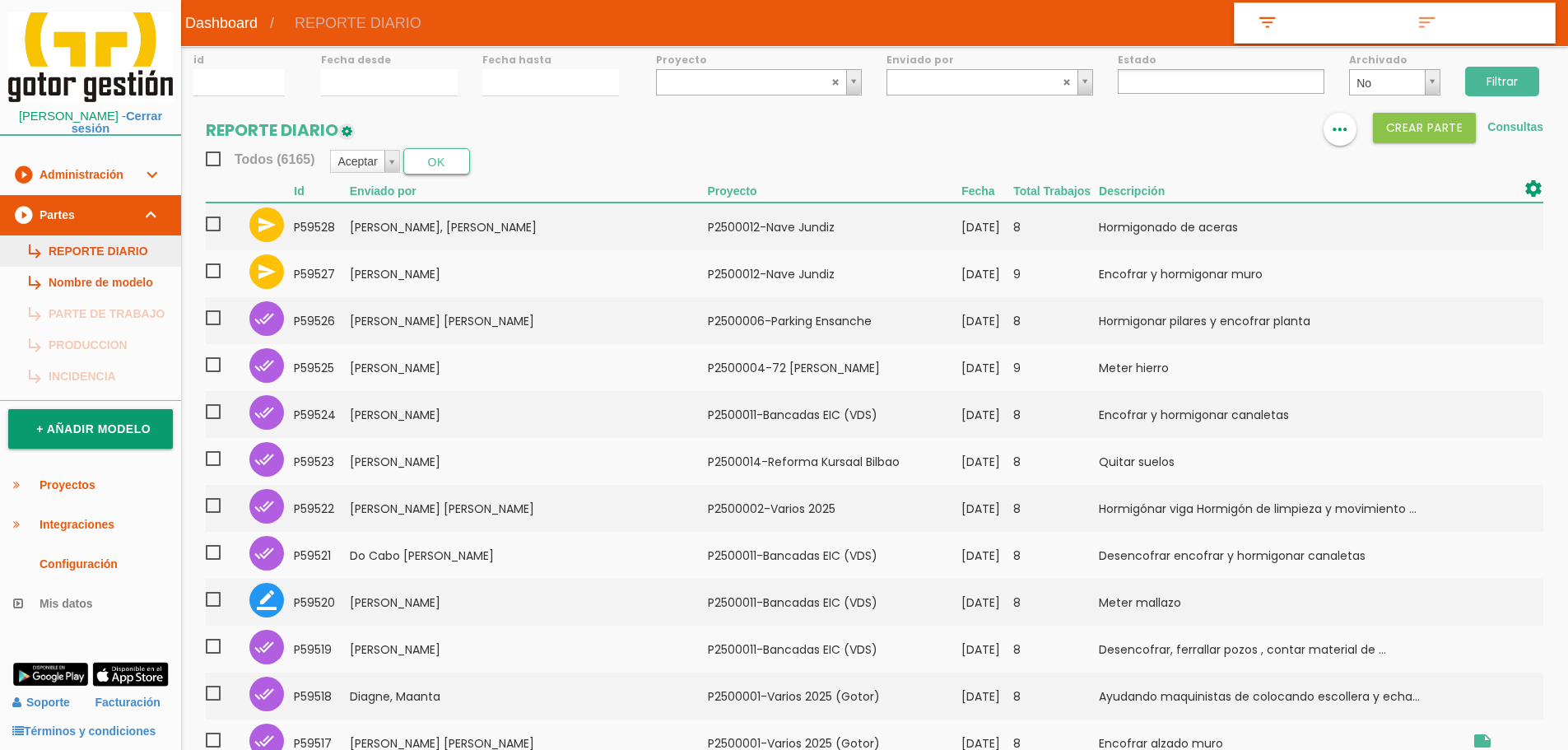
click at [71, 238] on link "subdirectory_arrow_right REPORTE DIARIO" at bounding box center [90, 251] width 181 height 31
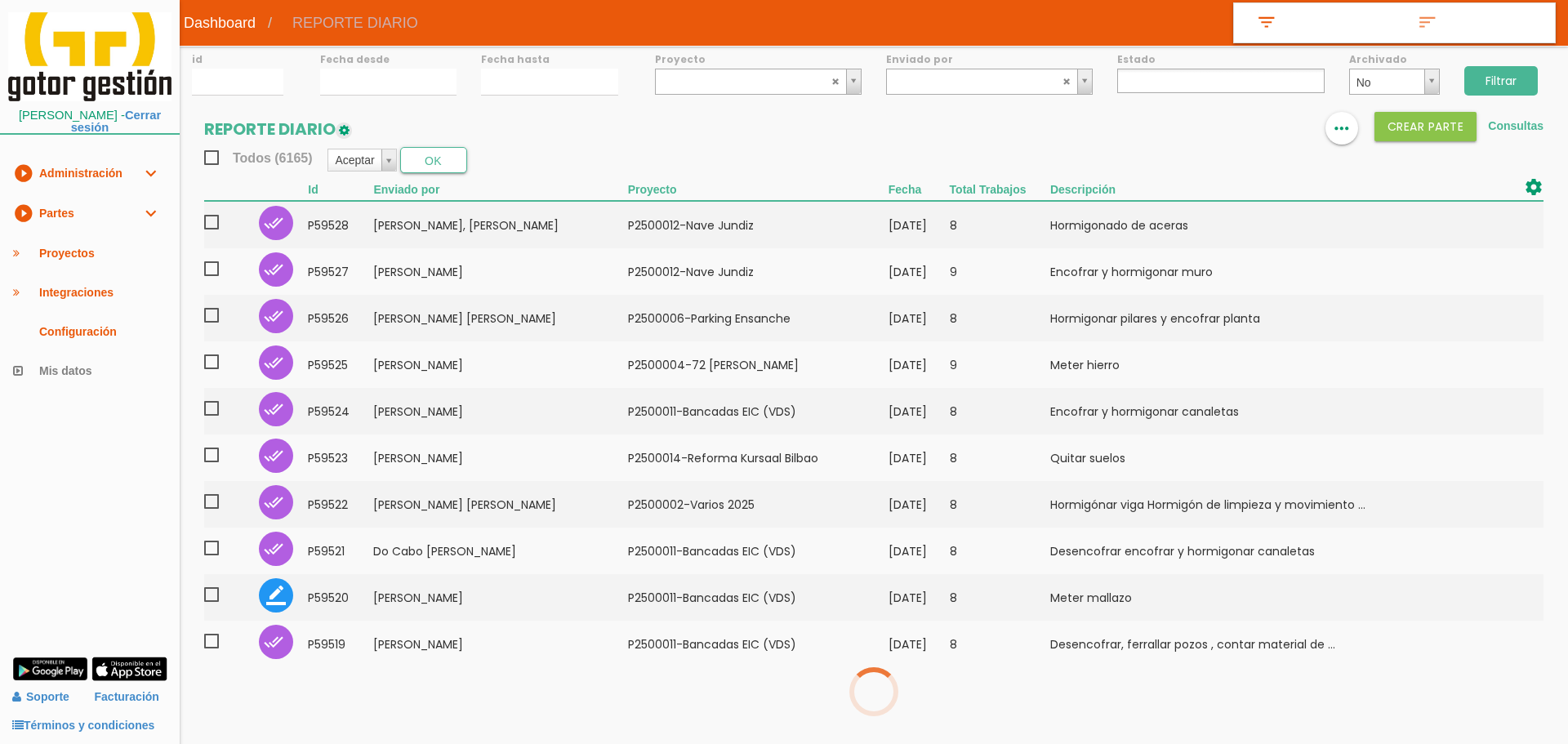
select select
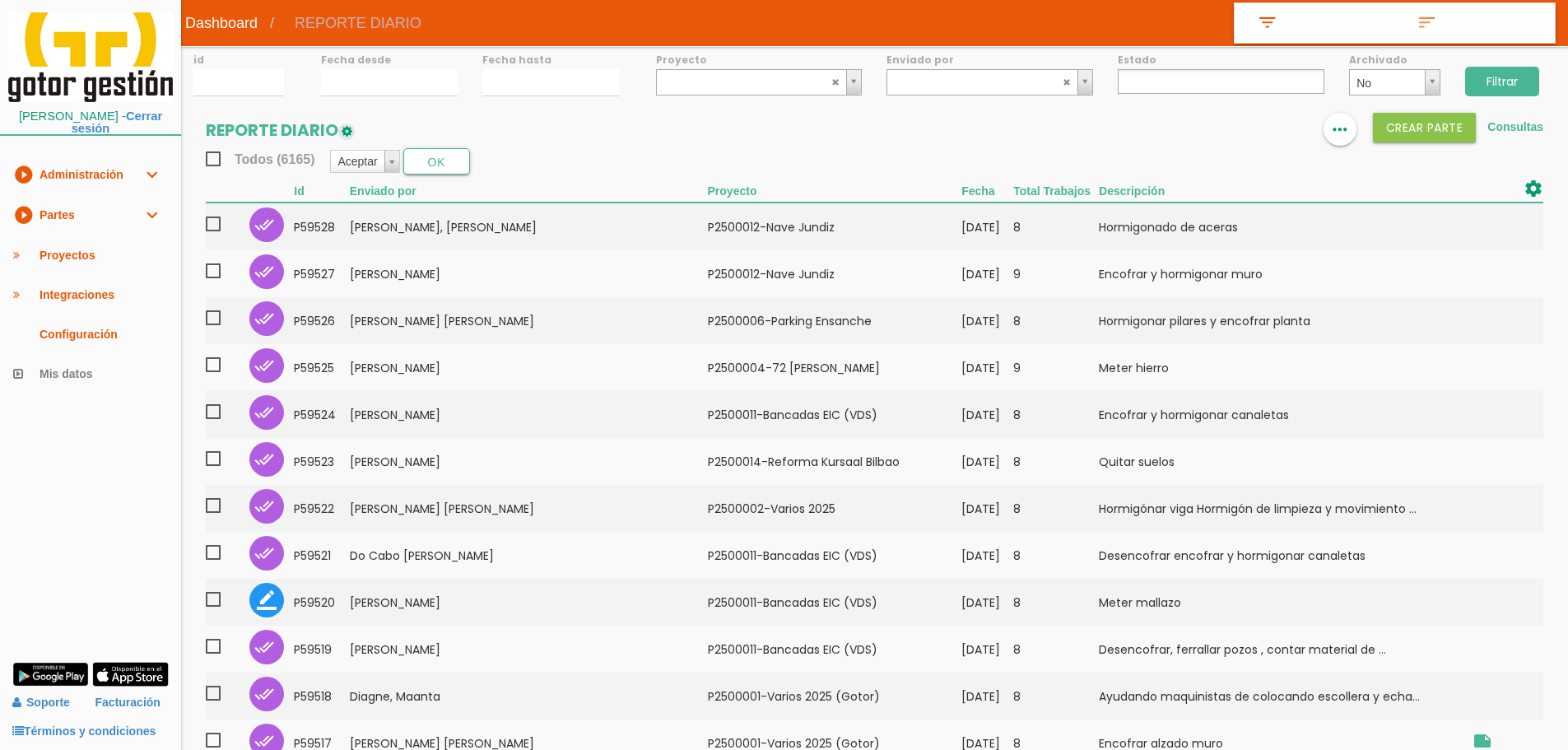
click at [104, 198] on link "play_circle_filled Partes expand_more" at bounding box center [90, 216] width 181 height 41
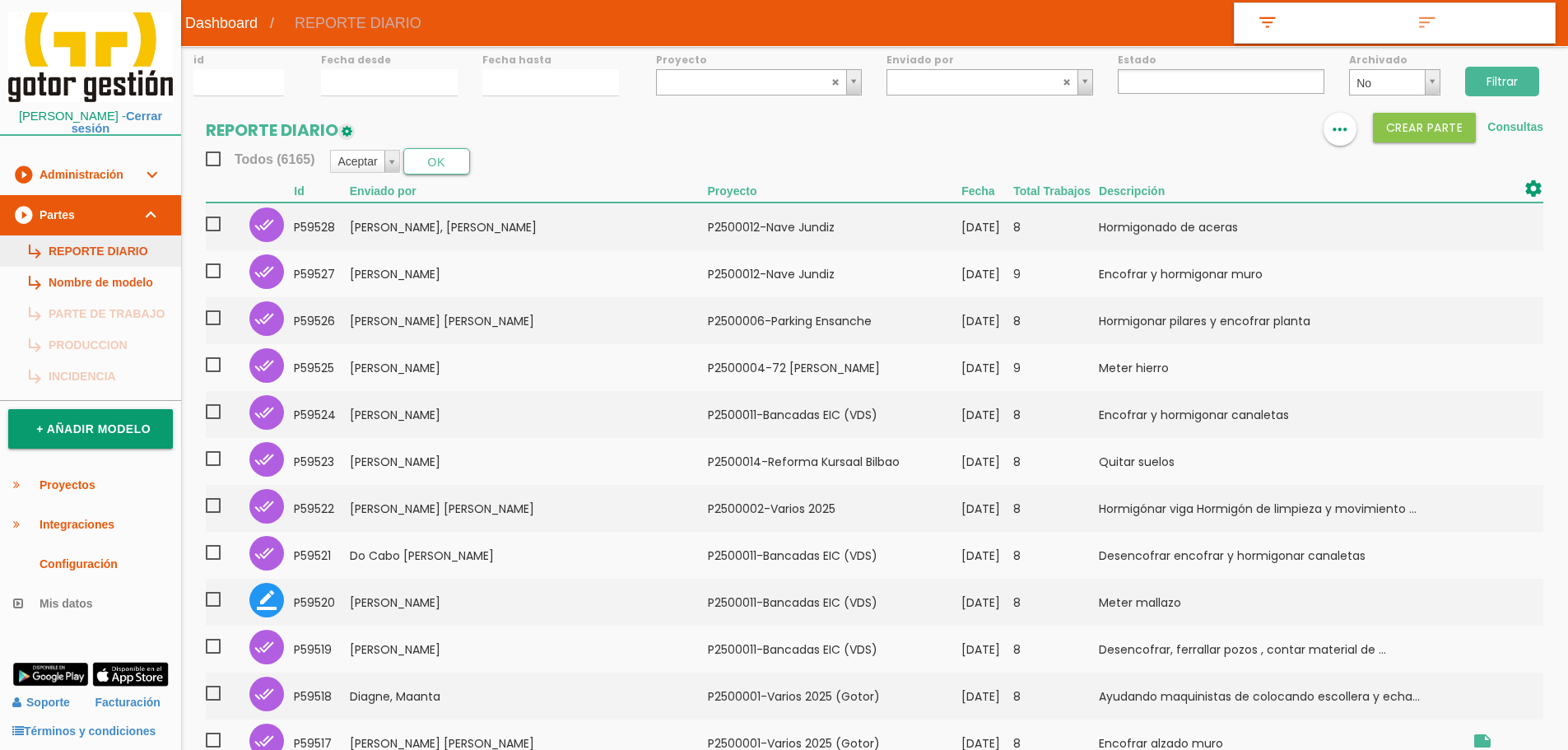
click at [99, 243] on link "subdirectory_arrow_right REPORTE DIARIO" at bounding box center [90, 251] width 181 height 31
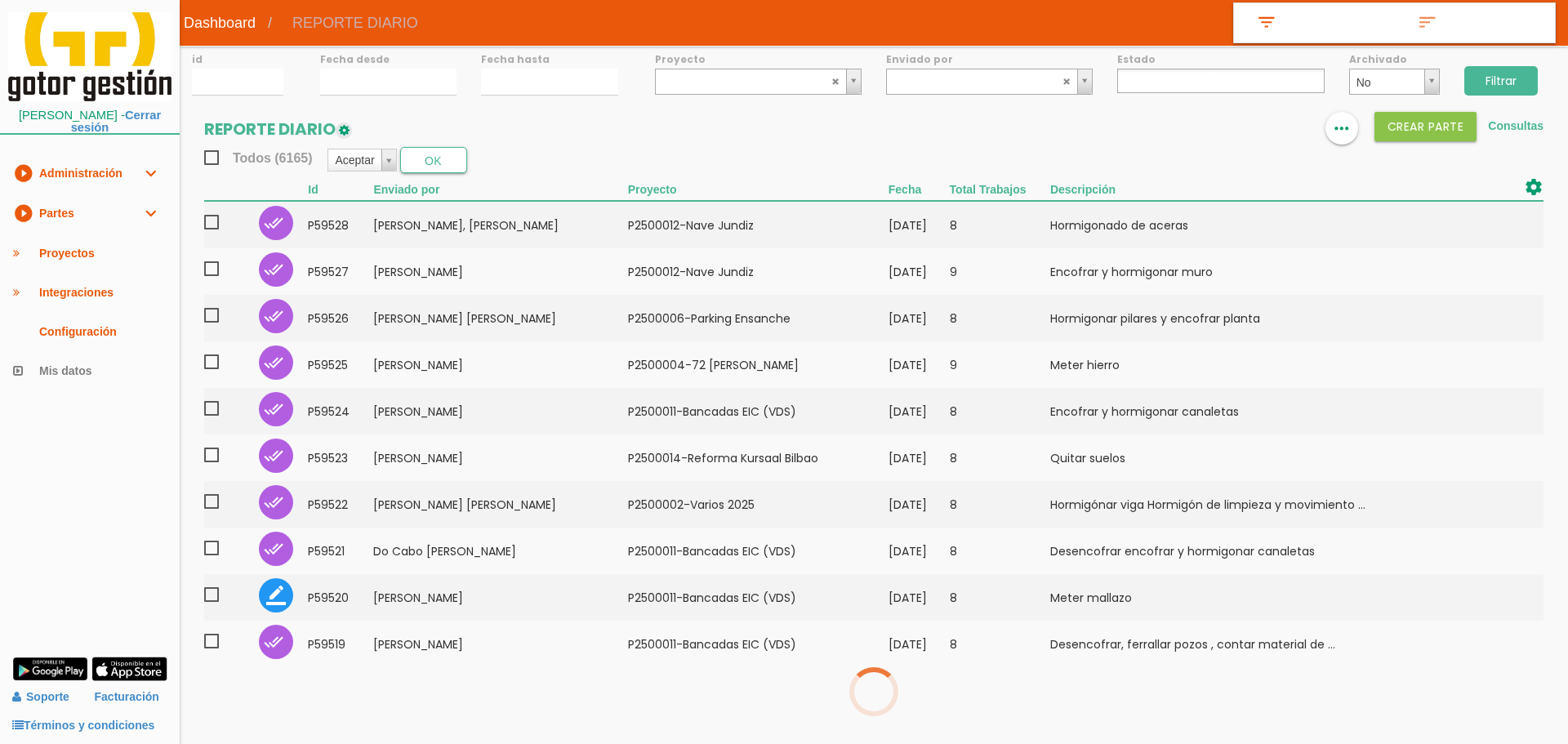
select select
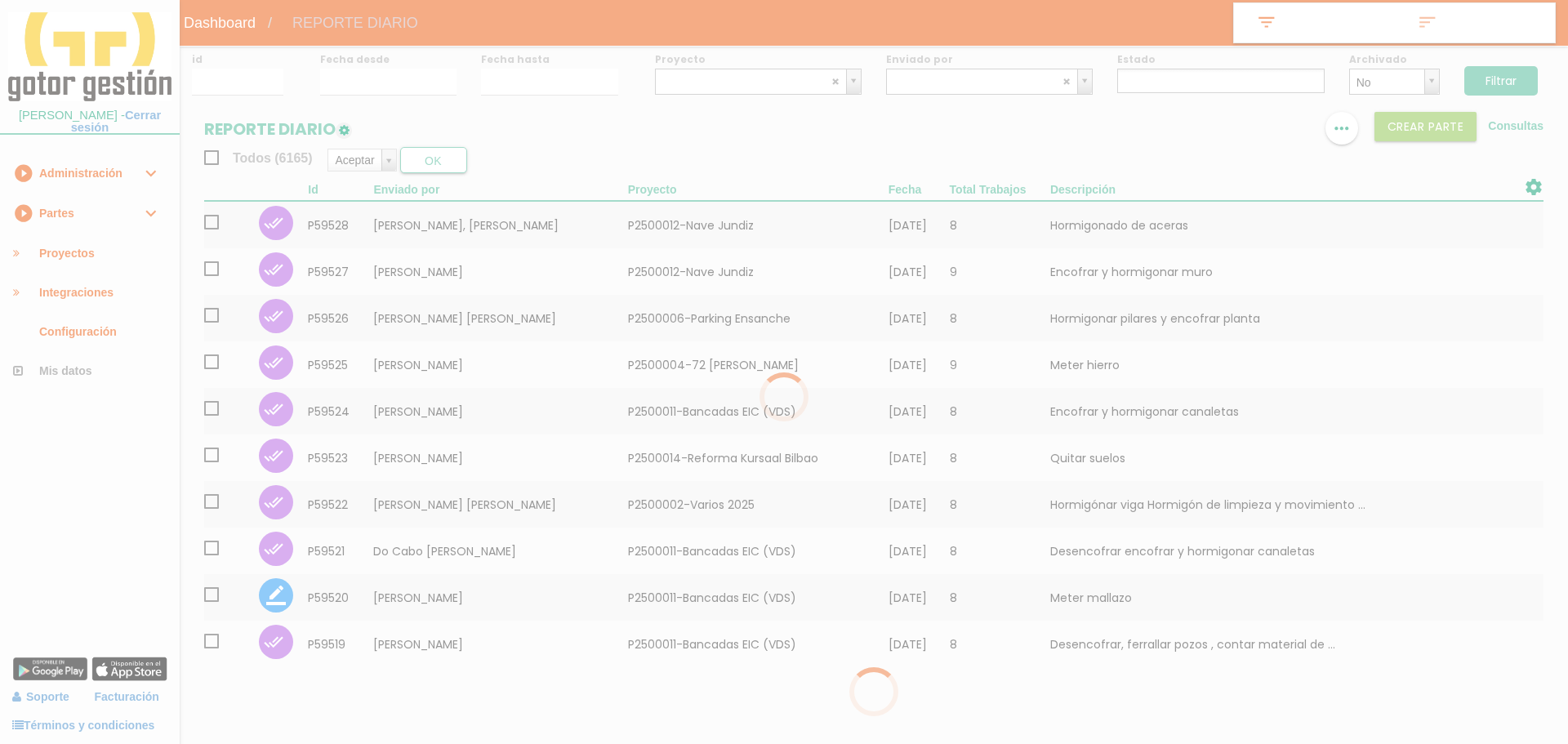
select select
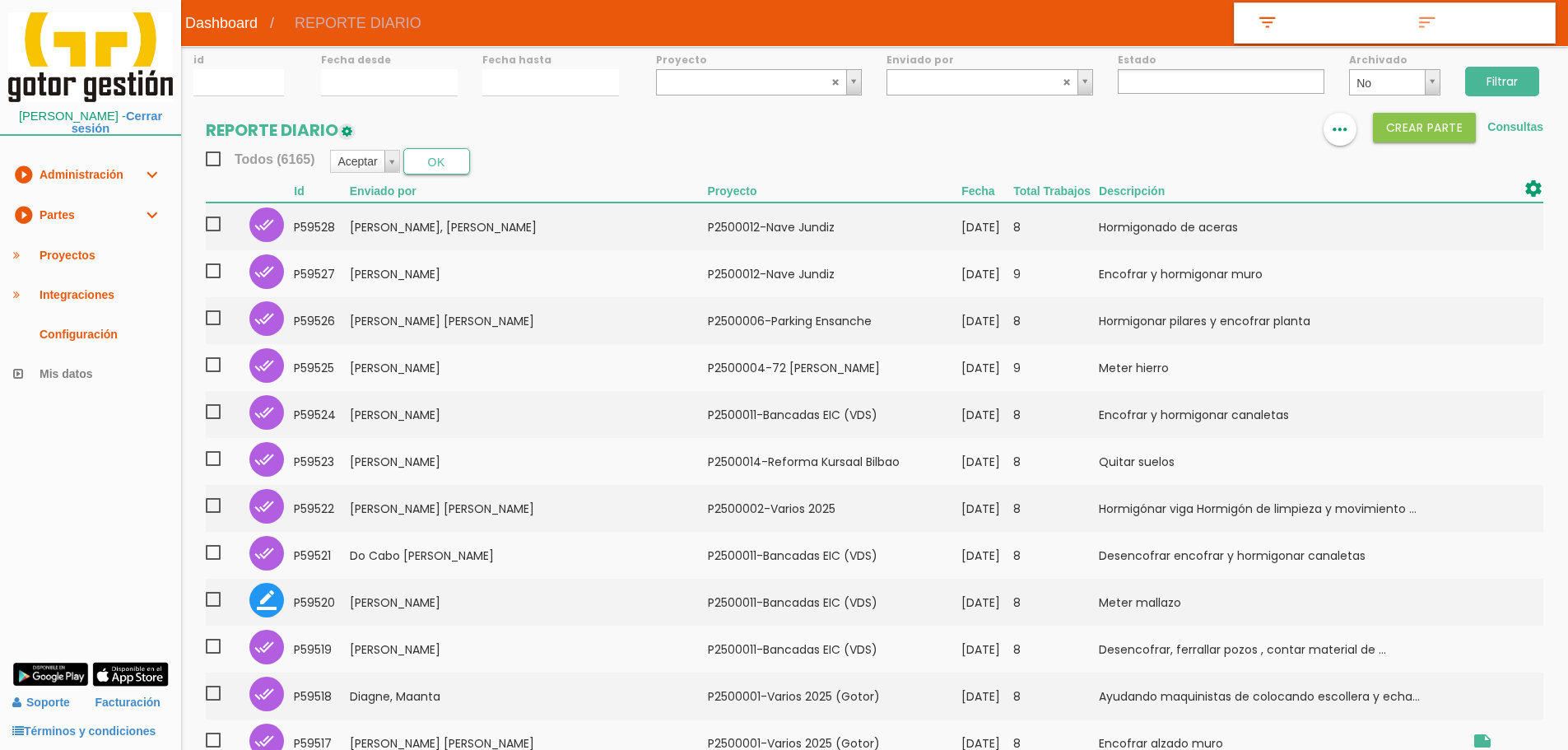
click at [708, 511] on td "P2500002-Varios 2025" at bounding box center [835, 508] width 255 height 47
click at [829, 122] on section "REPORTE DIARIO format_list_bulleted view_column more_horiz Crear PARTE Consulta…" at bounding box center [874, 635] width 1387 height 1046
click at [64, 219] on link "play_circle_filled Partes expand_more" at bounding box center [90, 216] width 181 height 41
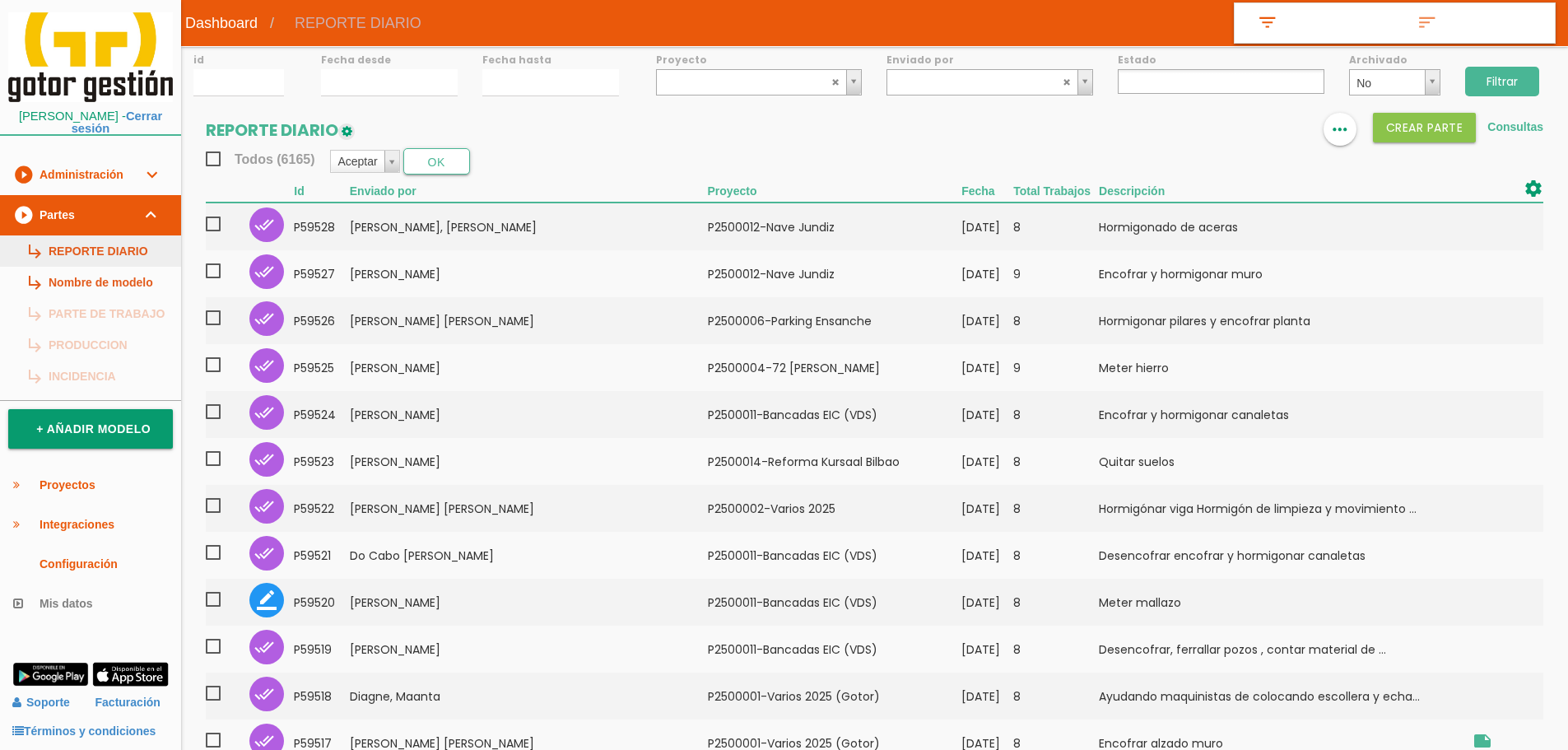
click at [87, 257] on link "subdirectory_arrow_right REPORTE DIARIO" at bounding box center [90, 251] width 181 height 31
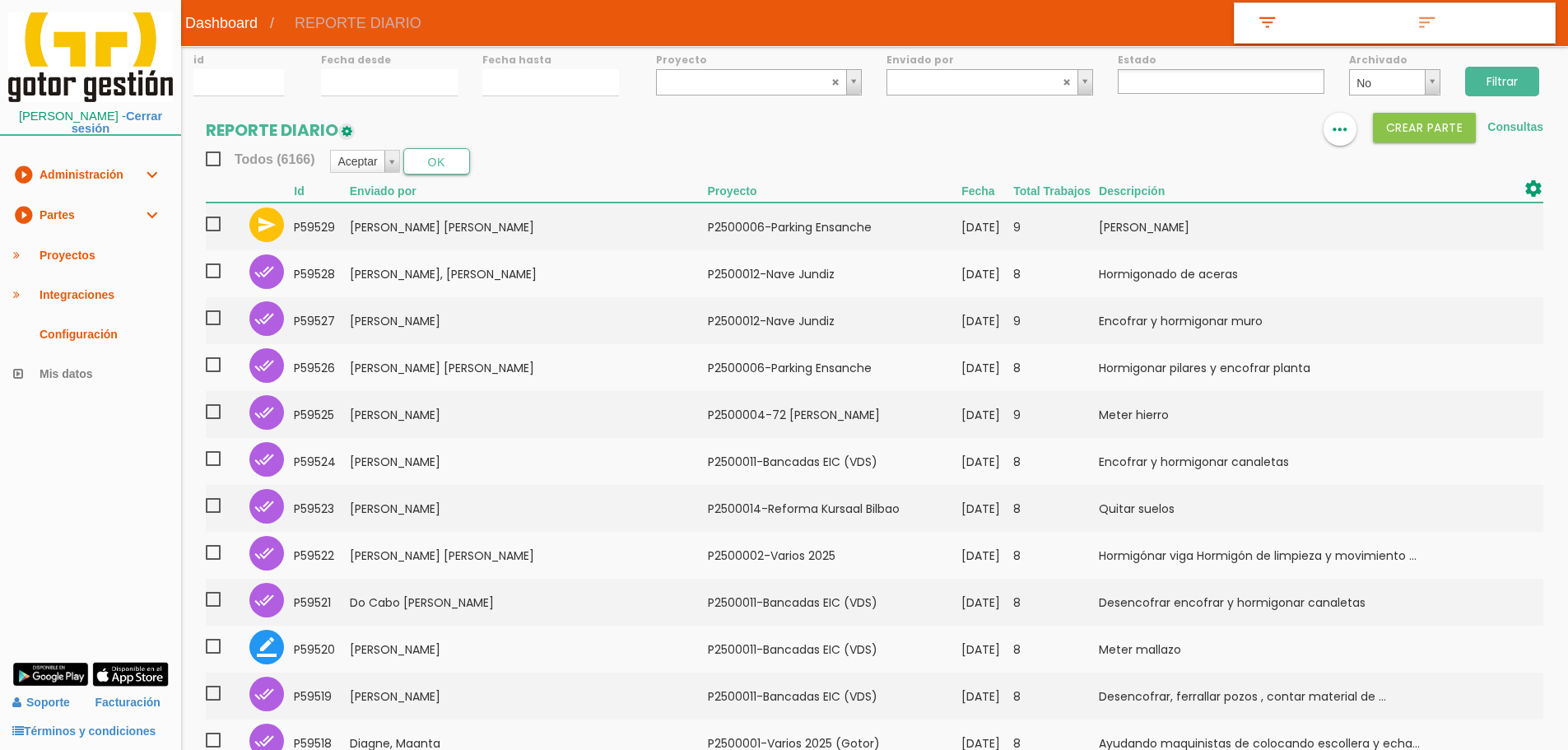
select select
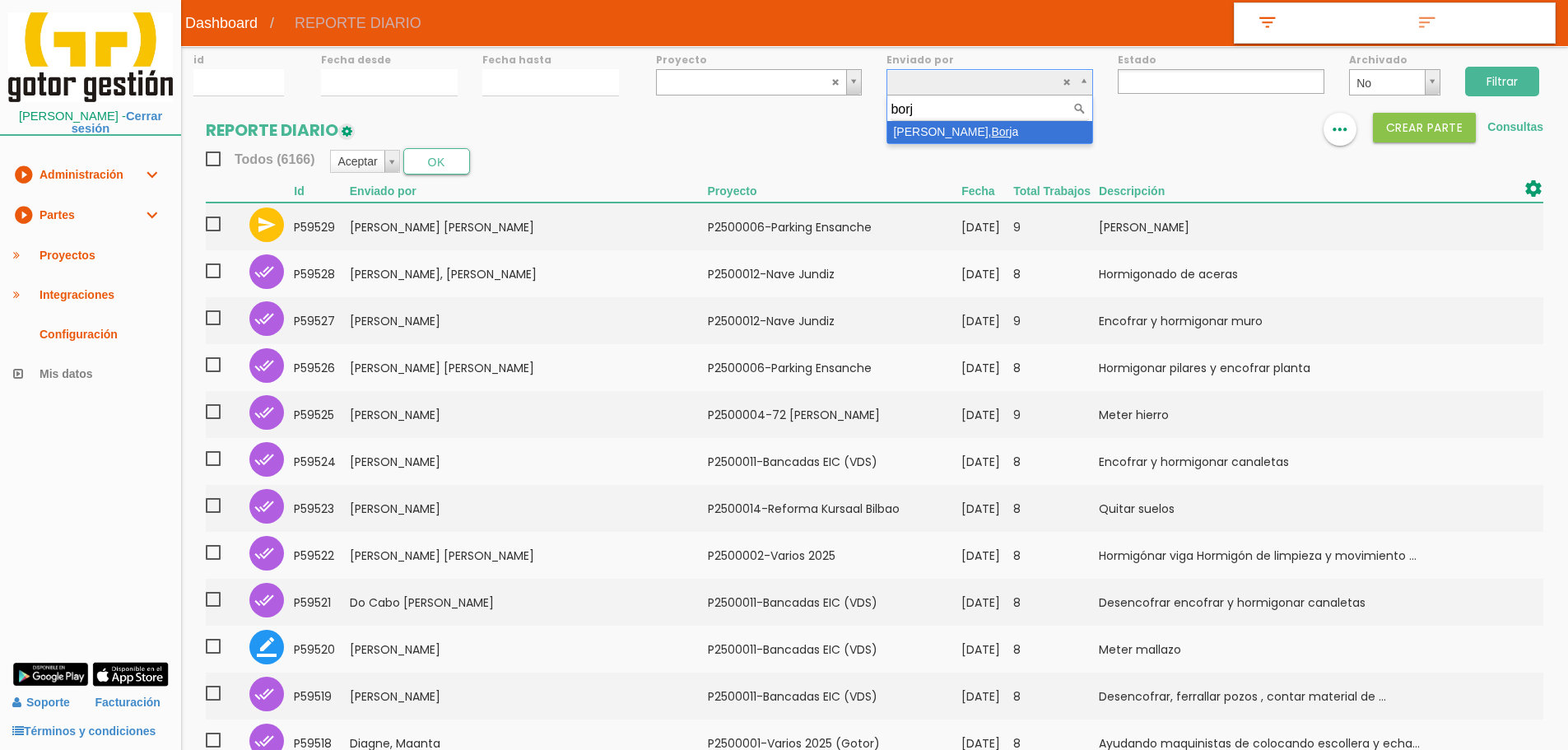
type input "borja"
select select "97"
click at [1496, 83] on input "Filtrar" at bounding box center [1502, 82] width 74 height 30
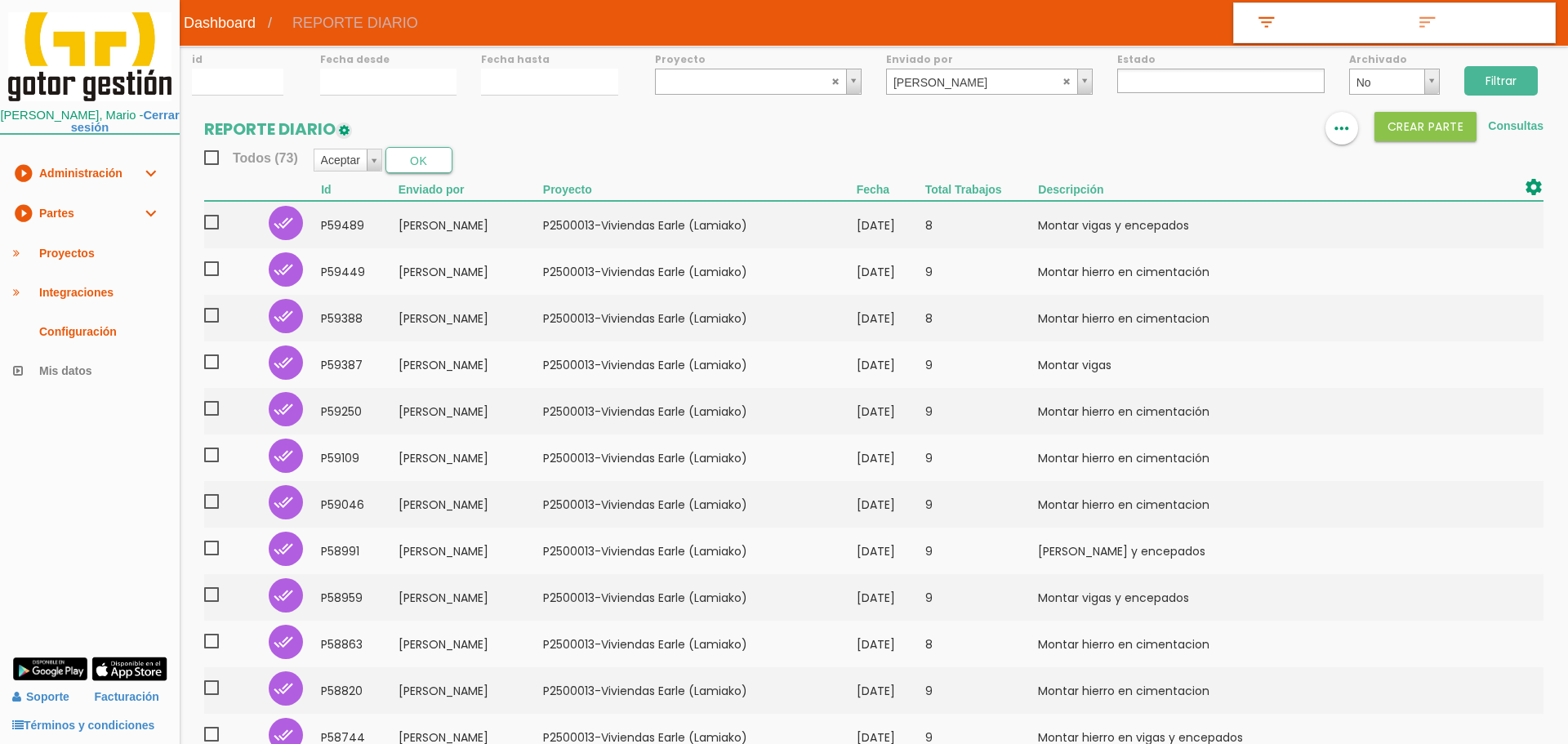
select select
